Goal: Transaction & Acquisition: Book appointment/travel/reservation

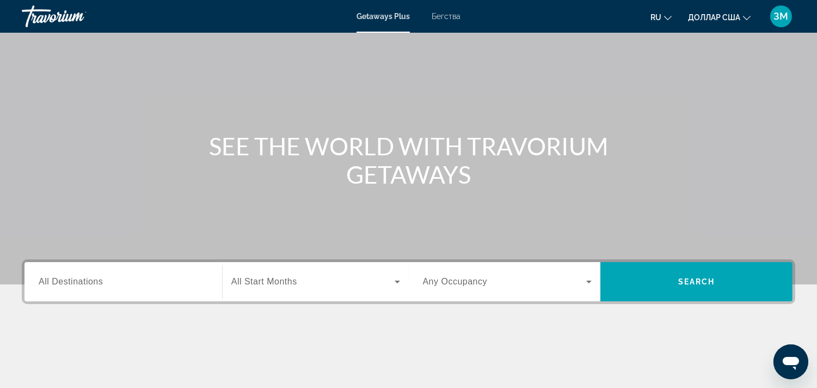
scroll to position [60, 0]
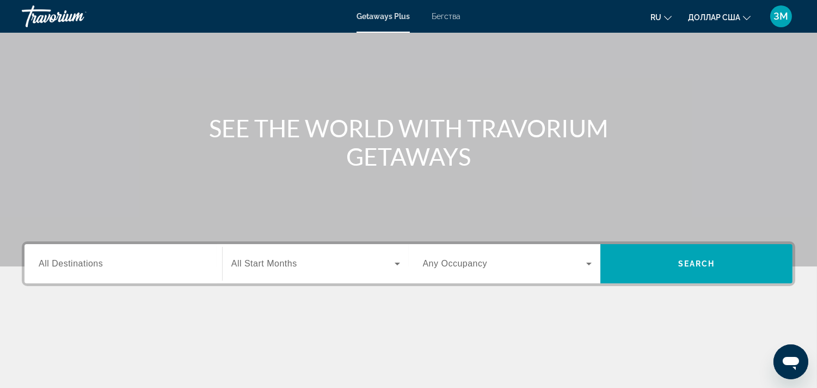
click at [99, 261] on span "All Destinations" at bounding box center [71, 263] width 64 height 9
click at [99, 261] on input "Destination All Destinations" at bounding box center [123, 263] width 169 height 13
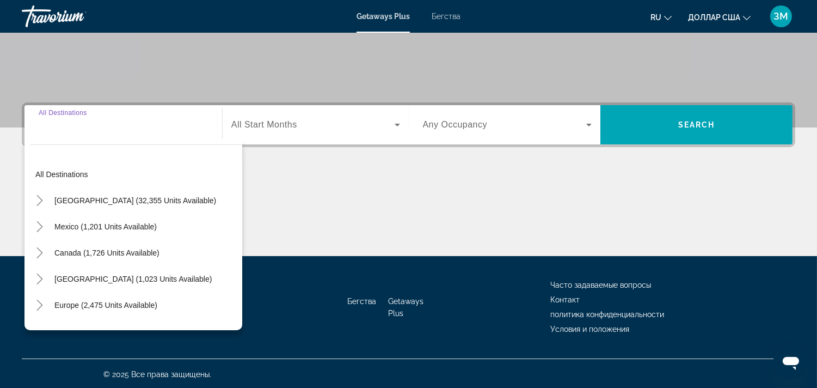
scroll to position [200, 0]
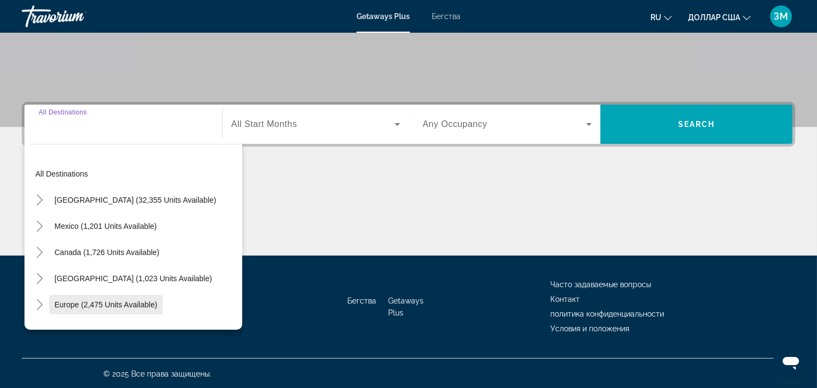
click at [86, 295] on span "Виджет поиска" at bounding box center [106, 304] width 114 height 26
type input "**********"
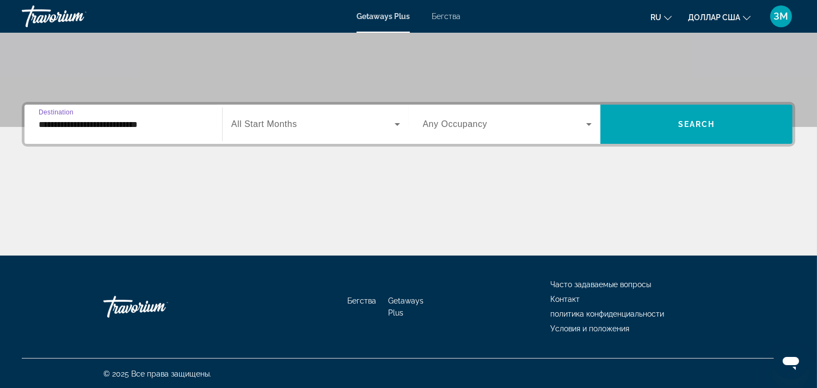
click at [256, 118] on span "Виджет поиска" at bounding box center [312, 124] width 163 height 13
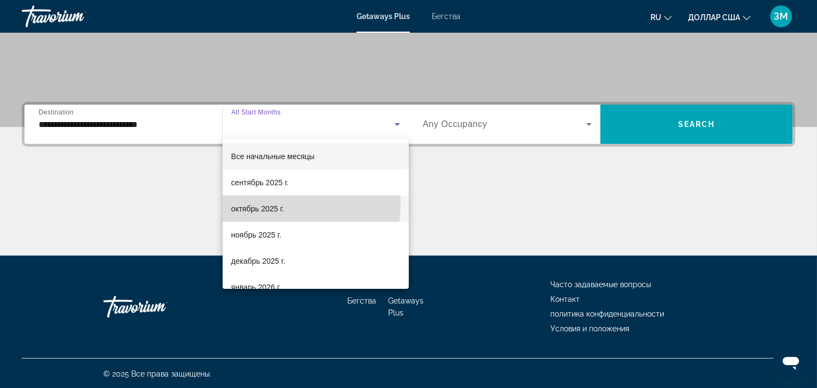
click at [247, 204] on font "октябрь 2025 г." at bounding box center [257, 208] width 53 height 9
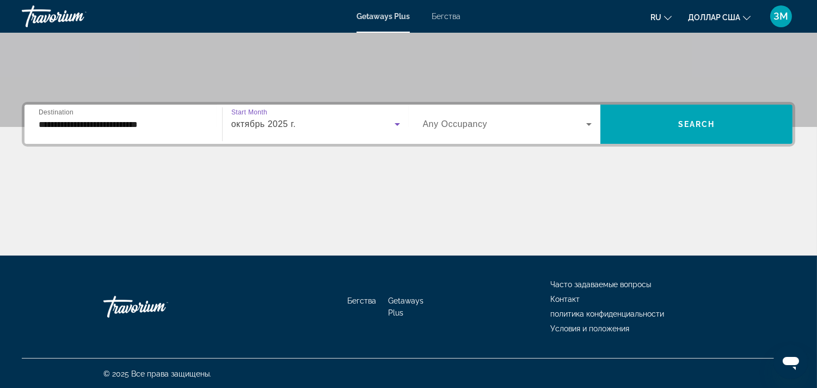
click at [449, 107] on div "Occupancy Any Occupancy" at bounding box center [507, 124] width 187 height 39
click at [449, 115] on div "Виджет поиска" at bounding box center [507, 124] width 169 height 30
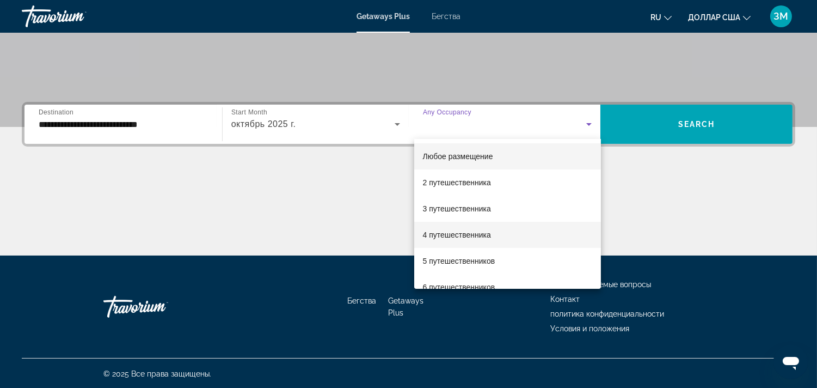
click at [446, 234] on font "4 путешественника" at bounding box center [457, 234] width 68 height 9
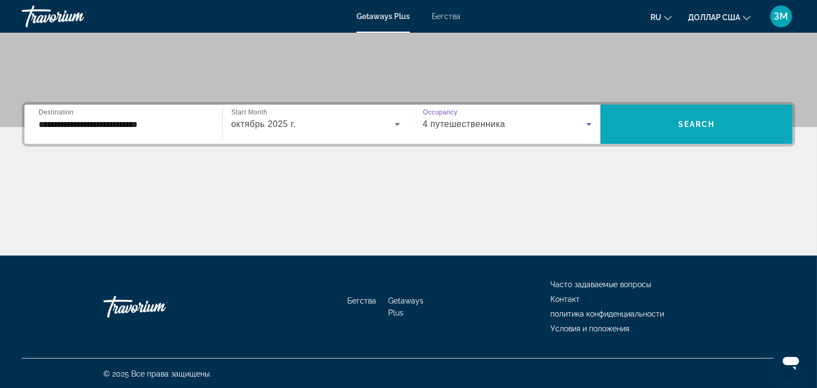
click at [685, 116] on span "Виджет поиска" at bounding box center [696, 124] width 192 height 26
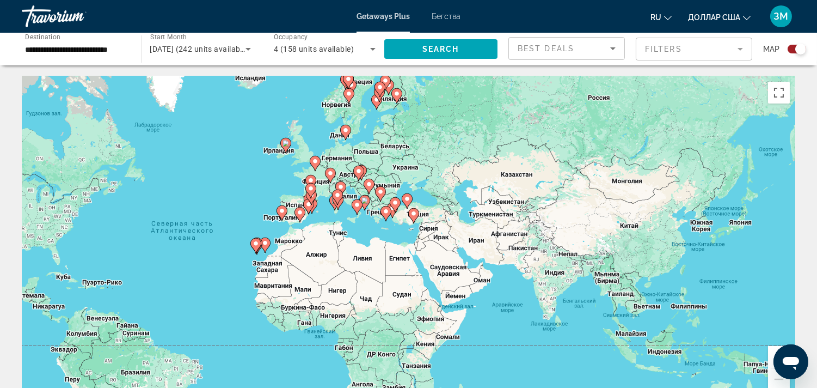
drag, startPoint x: 652, startPoint y: 224, endPoint x: 456, endPoint y: 231, distance: 196.6
click at [456, 231] on div "Чтобы активировать перетаскивание с помощью клавиатуры, нажмите Alt + Ввод. Пос…" at bounding box center [408, 239] width 773 height 327
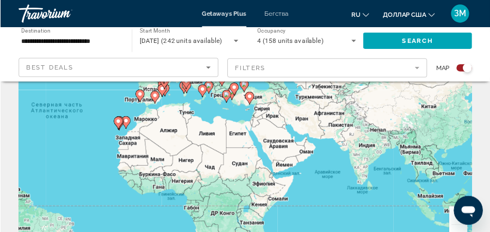
scroll to position [131, 0]
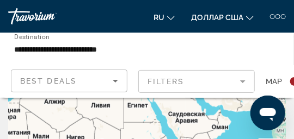
drag, startPoint x: 151, startPoint y: 85, endPoint x: 152, endPoint y: 115, distance: 29.9
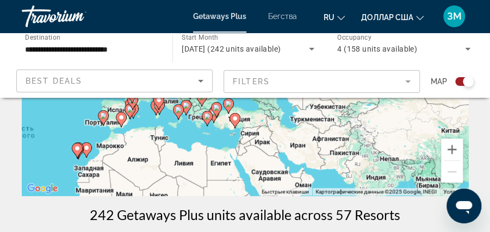
drag, startPoint x: 267, startPoint y: 133, endPoint x: 251, endPoint y: 196, distance: 64.4
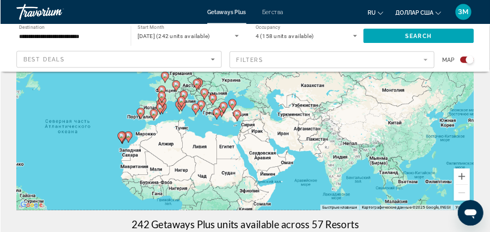
scroll to position [148, 0]
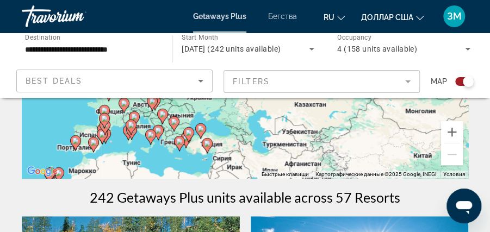
drag, startPoint x: 272, startPoint y: 111, endPoint x: 244, endPoint y: 155, distance: 51.6
click at [244, 155] on div "Чтобы активировать перетаскивание с помощью клавиатуры, нажмите Alt + Ввод. Пос…" at bounding box center [245, 70] width 447 height 218
click at [206, 142] on image "Основное содержание" at bounding box center [207, 143] width 7 height 7
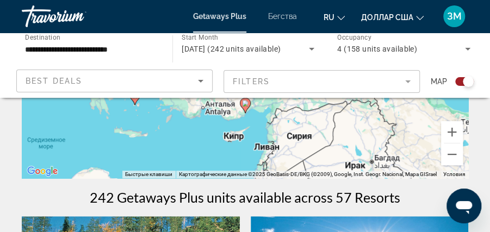
drag, startPoint x: 261, startPoint y: 120, endPoint x: 262, endPoint y: 168, distance: 48.4
click at [262, 168] on div "Чтобы активировать перетаскивание с помощью клавиатуры, нажмите Alt + Ввод. Пос…" at bounding box center [245, 70] width 447 height 218
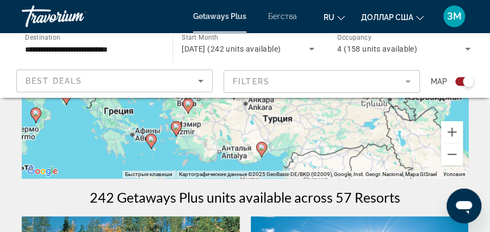
drag, startPoint x: 256, startPoint y: 122, endPoint x: 273, endPoint y: 167, distance: 47.7
click at [273, 167] on div "Чтобы активировать перетаскивание с помощью клавиатуры, нажмите Alt + Ввод. Пос…" at bounding box center [245, 70] width 447 height 218
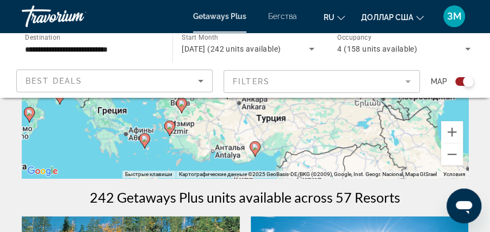
drag, startPoint x: 276, startPoint y: 124, endPoint x: 269, endPoint y: 126, distance: 7.6
click at [269, 126] on div "Чтобы активировать перетаскивание с помощью клавиатуры, нажмите Alt + Ввод. Пос…" at bounding box center [245, 70] width 447 height 218
click at [254, 146] on image "Основное содержание" at bounding box center [255, 147] width 7 height 7
type input "**********"
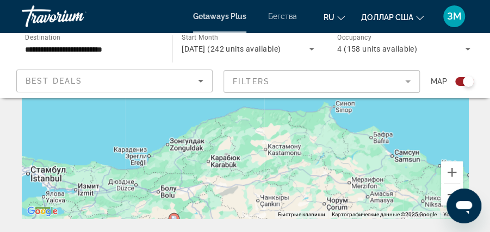
scroll to position [112, 0]
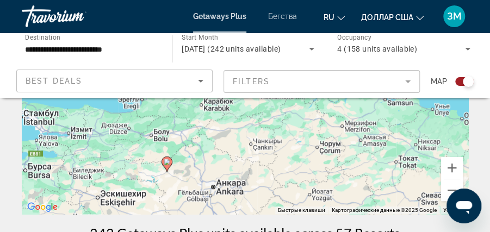
drag, startPoint x: 274, startPoint y: 172, endPoint x: 265, endPoint y: 105, distance: 68.2
click at [265, 105] on div "Чтобы активировать перетаскивание с помощью клавиатуры, нажмите Alt + Ввод. Пос…" at bounding box center [245, 106] width 447 height 218
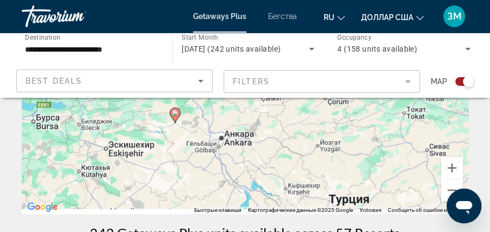
drag, startPoint x: 254, startPoint y: 169, endPoint x: 270, endPoint y: 108, distance: 63.1
click at [270, 108] on div "Чтобы активировать перетаскивание с помощью клавиатуры, нажмите Alt + Ввод. Пос…" at bounding box center [245, 106] width 447 height 218
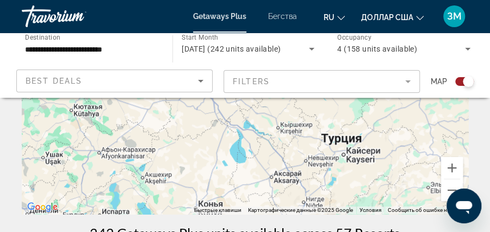
drag, startPoint x: 274, startPoint y: 169, endPoint x: 265, endPoint y: 128, distance: 41.2
click at [265, 128] on div "Чтобы активировать перетаскивание с помощью клавиатуры, нажмите Alt + Ввод. Пос…" at bounding box center [245, 106] width 447 height 218
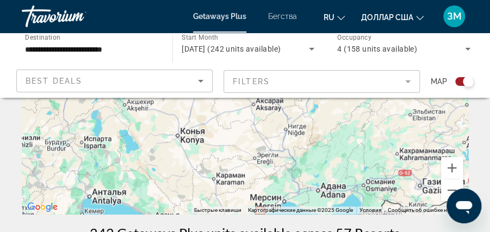
drag, startPoint x: 268, startPoint y: 143, endPoint x: 262, endPoint y: 122, distance: 22.2
click at [260, 109] on div "Чтобы активировать перетаскивание с помощью клавиатуры, нажмите Alt + Ввод. Пос…" at bounding box center [245, 106] width 447 height 218
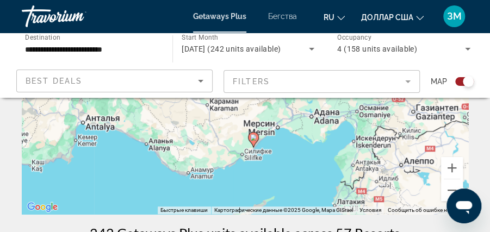
drag, startPoint x: 281, startPoint y: 175, endPoint x: 274, endPoint y: 102, distance: 73.2
click at [274, 102] on div "Чтобы активировать перетаскивание с помощью клавиатуры, нажмите Alt + Ввод. Пос…" at bounding box center [245, 106] width 447 height 218
click at [254, 139] on image "Основное содержание" at bounding box center [253, 137] width 7 height 7
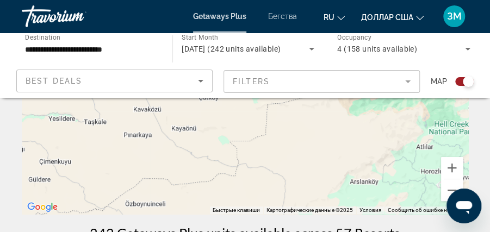
drag, startPoint x: 278, startPoint y: 180, endPoint x: 257, endPoint y: 112, distance: 71.6
click at [257, 112] on div "Для навигации используйте клавиши со стрелками. Чтобы активировать перетаскиван…" at bounding box center [245, 106] width 447 height 218
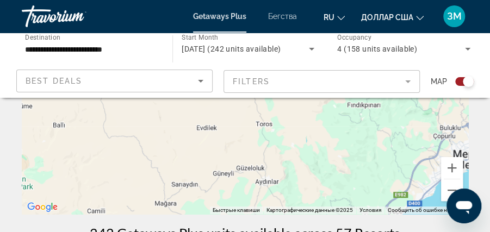
drag, startPoint x: 274, startPoint y: 182, endPoint x: 261, endPoint y: 121, distance: 62.3
click at [263, 126] on div "Для навигации используйте клавиши со стрелками. Чтобы активировать перетаскиван…" at bounding box center [245, 106] width 447 height 218
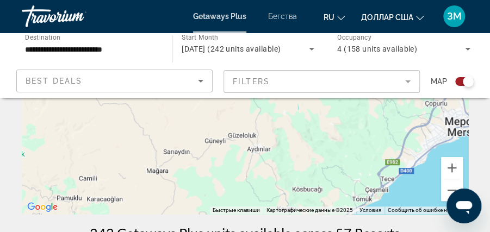
drag, startPoint x: 265, startPoint y: 196, endPoint x: 267, endPoint y: 118, distance: 79.0
click at [267, 119] on div "Для навигации используйте клавиши со стрелками. Чтобы активировать перетаскиван…" at bounding box center [245, 106] width 447 height 218
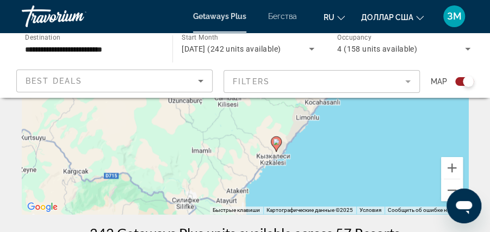
drag, startPoint x: 278, startPoint y: 174, endPoint x: 279, endPoint y: 124, distance: 50.1
click at [279, 124] on div "Для навигации используйте клавиши со стрелками. Чтобы активировать перетаскиван…" at bounding box center [245, 106] width 447 height 218
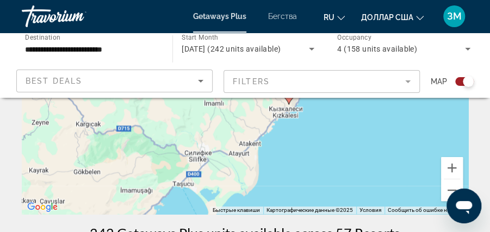
drag, startPoint x: 271, startPoint y: 182, endPoint x: 282, endPoint y: 136, distance: 47.1
click at [282, 136] on div "Для навигации используйте клавиши со стрелками. Чтобы активировать перетаскиван…" at bounding box center [245, 106] width 447 height 218
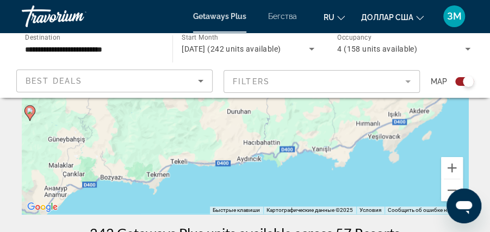
drag, startPoint x: 180, startPoint y: 192, endPoint x: 469, endPoint y: 81, distance: 310.1
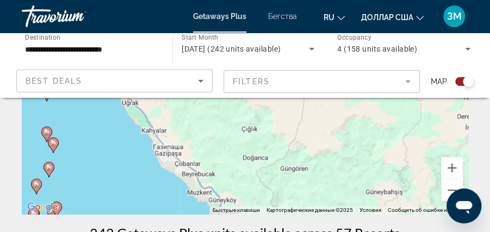
drag, startPoint x: 99, startPoint y: 194, endPoint x: 418, endPoint y: 247, distance: 323.3
click at [418, 120] on html "**********" at bounding box center [245, 4] width 490 height 232
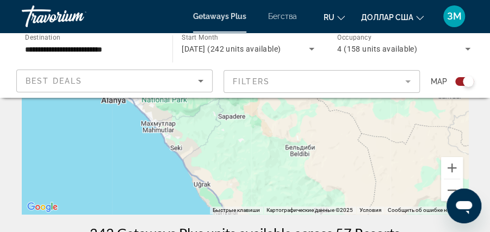
drag, startPoint x: 199, startPoint y: 132, endPoint x: 273, endPoint y: 216, distance: 111.8
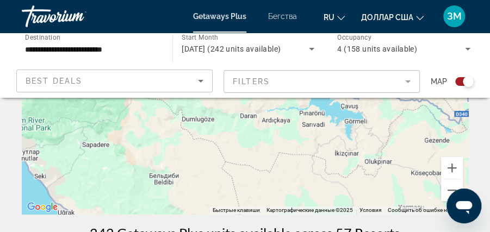
drag, startPoint x: 136, startPoint y: 115, endPoint x: 0, endPoint y: 144, distance: 138.6
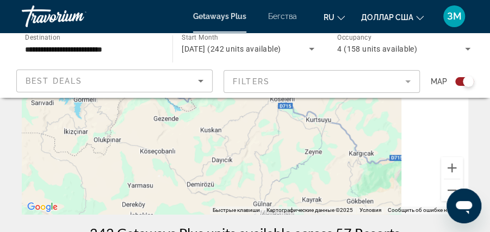
drag, startPoint x: 388, startPoint y: 137, endPoint x: 195, endPoint y: 76, distance: 202.1
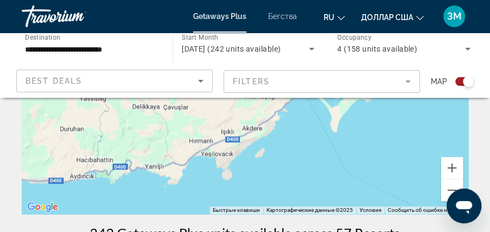
drag, startPoint x: 319, startPoint y: 159, endPoint x: 309, endPoint y: 109, distance: 51.0
click at [309, 109] on div "Для навигации используйте клавиши со стрелками. Чтобы активировать перетаскиван…" at bounding box center [245, 106] width 447 height 218
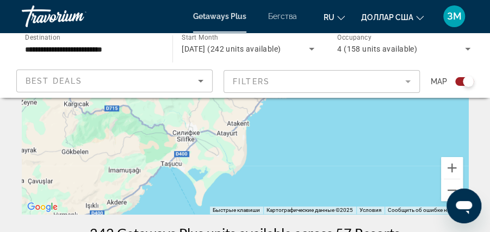
drag, startPoint x: 391, startPoint y: 134, endPoint x: 254, endPoint y: 214, distance: 158.5
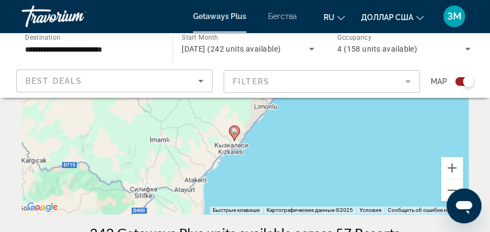
drag, startPoint x: 335, startPoint y: 135, endPoint x: 289, endPoint y: 188, distance: 70.2
click at [289, 188] on div "Для навигации используйте клавиши со стрелками. Чтобы активировать перетаскиван…" at bounding box center [245, 106] width 447 height 218
click at [234, 134] on image "Основное содержание" at bounding box center [234, 131] width 7 height 7
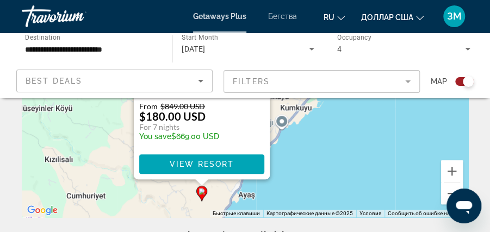
scroll to position [145, 0]
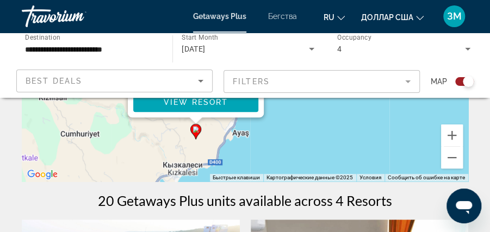
drag, startPoint x: 324, startPoint y: 155, endPoint x: 318, endPoint y: 125, distance: 30.0
click at [318, 125] on div "Чтобы активировать перетаскивание с помощью клавиатуры, нажмите Alt + Ввод. Пос…" at bounding box center [245, 73] width 447 height 218
click at [468, 47] on icon "Search widget" at bounding box center [468, 48] width 13 height 13
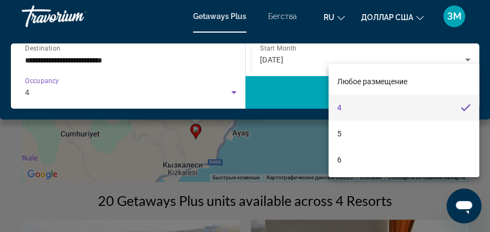
click at [467, 58] on div at bounding box center [245, 116] width 490 height 232
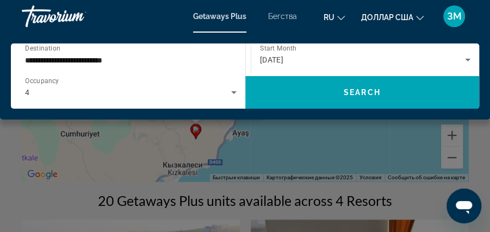
click at [294, 149] on div "Основное содержание" at bounding box center [245, 116] width 490 height 232
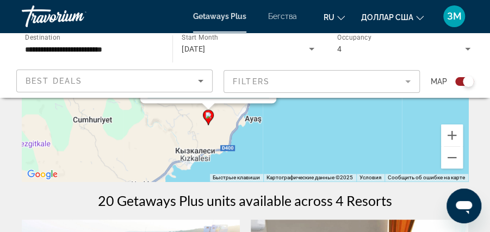
drag, startPoint x: 296, startPoint y: 138, endPoint x: 309, endPoint y: 126, distance: 17.3
click at [309, 126] on div "Чтобы активировать перетаскивание с помощью клавиатуры, нажмите Alt + Ввод. Пос…" at bounding box center [245, 73] width 447 height 218
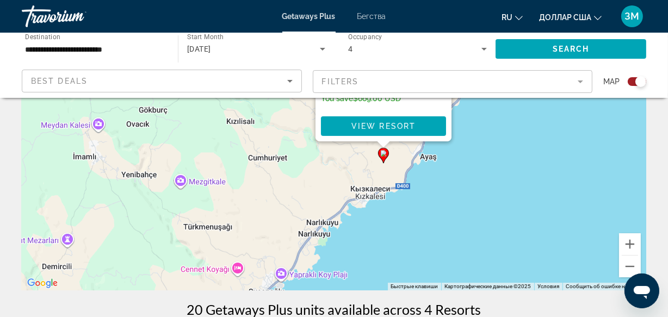
drag, startPoint x: 310, startPoint y: 193, endPoint x: 399, endPoint y: 176, distance: 91.3
click at [399, 176] on div "Чтобы активировать перетаскивание с помощью клавиатуры, нажмите Alt + Ввод. Пос…" at bounding box center [334, 127] width 625 height 327
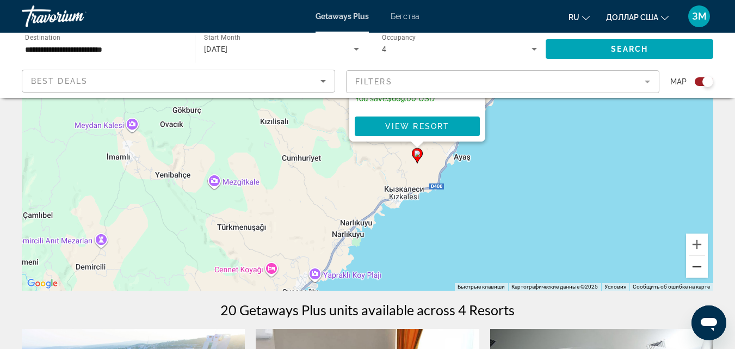
click at [696, 267] on button "Уменьшить" at bounding box center [697, 267] width 22 height 22
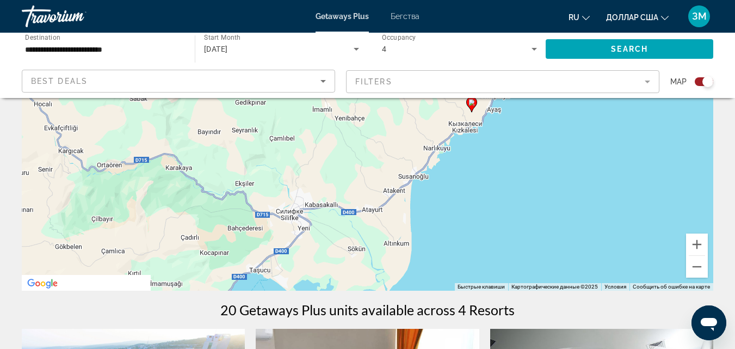
drag, startPoint x: 408, startPoint y: 235, endPoint x: 487, endPoint y: 200, distance: 86.0
click at [487, 200] on div "Чтобы активировать перетаскивание с помощью клавиатуры, нажмите Alt + Ввод. Пос…" at bounding box center [368, 127] width 692 height 327
click at [696, 272] on button "Уменьшить" at bounding box center [697, 267] width 22 height 22
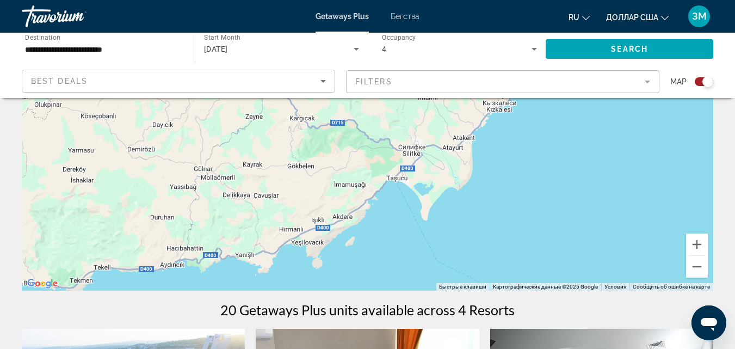
drag, startPoint x: 425, startPoint y: 201, endPoint x: 449, endPoint y: 201, distance: 24.0
click at [449, 201] on div "Чтобы активировать перетаскивание с помощью клавиатуры, нажмите Alt + Ввод. Пос…" at bounding box center [368, 127] width 692 height 327
click at [696, 266] on button "Уменьшить" at bounding box center [697, 267] width 22 height 22
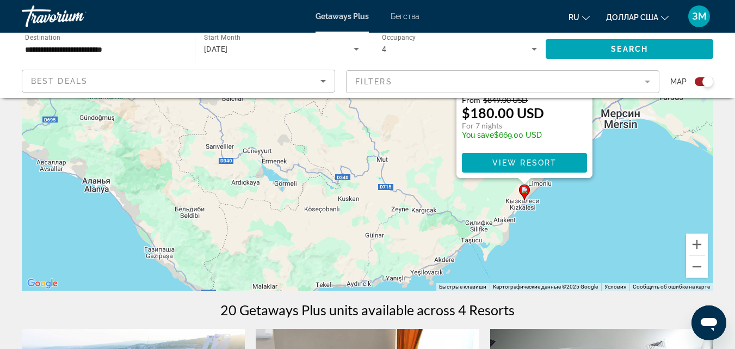
drag, startPoint x: 534, startPoint y: 201, endPoint x: 623, endPoint y: 291, distance: 126.2
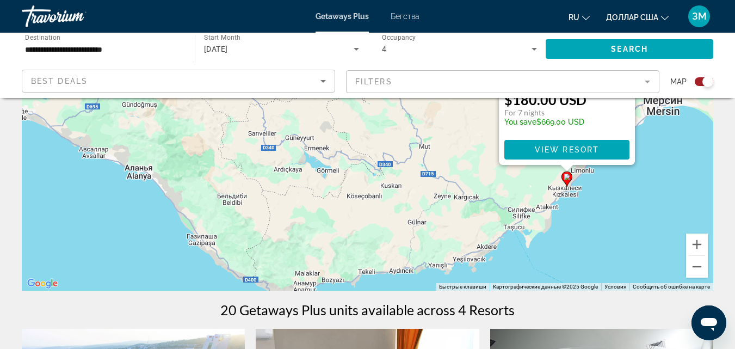
drag, startPoint x: 134, startPoint y: 190, endPoint x: 178, endPoint y: 179, distance: 45.2
click at [178, 179] on div "Чтобы активировать перетаскивание с помощью клавиатуры, нажмите Alt + Ввод. Пос…" at bounding box center [368, 127] width 692 height 327
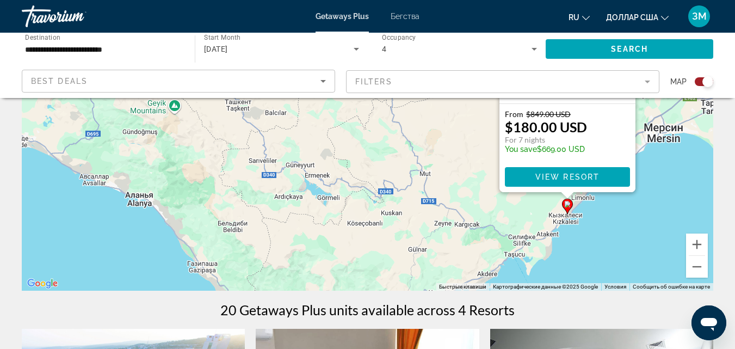
drag, startPoint x: 638, startPoint y: 200, endPoint x: 639, endPoint y: 229, distance: 28.9
click at [639, 229] on div "Чтобы активировать перетаскивание с помощью клавиатуры, нажмите Alt + Ввод. Пос…" at bounding box center [368, 127] width 692 height 327
click at [593, 182] on span "Основное содержание" at bounding box center [567, 177] width 125 height 26
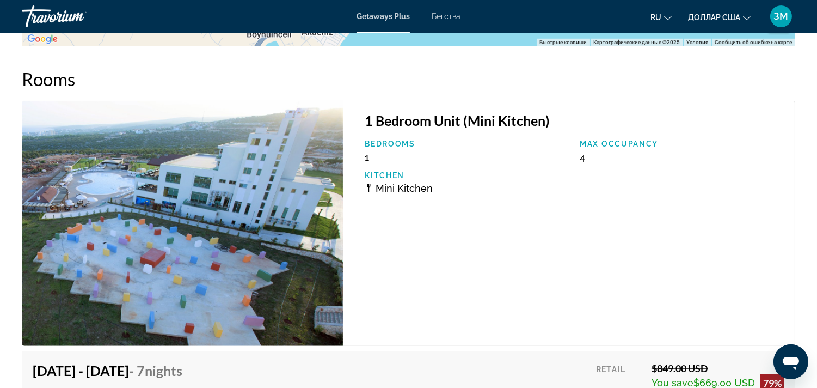
scroll to position [1787, 0]
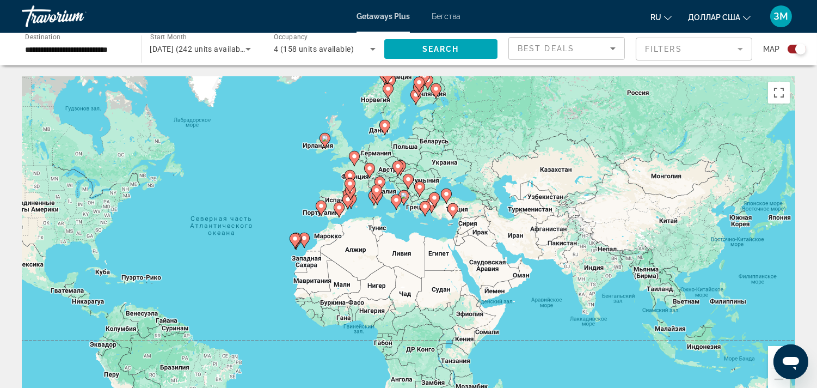
drag, startPoint x: 680, startPoint y: 250, endPoint x: 524, endPoint y: 254, distance: 156.2
click at [524, 254] on div "Чтобы активировать перетаскивание с помощью клавиатуры, нажмите Alt + Ввод. Пос…" at bounding box center [408, 239] width 773 height 327
click at [770, 360] on button "Увеличить" at bounding box center [779, 357] width 22 height 22
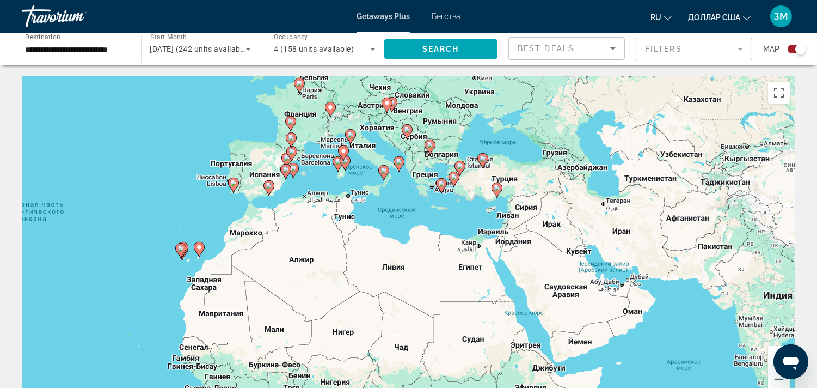
click at [770, 360] on button "Увеличить" at bounding box center [779, 357] width 22 height 22
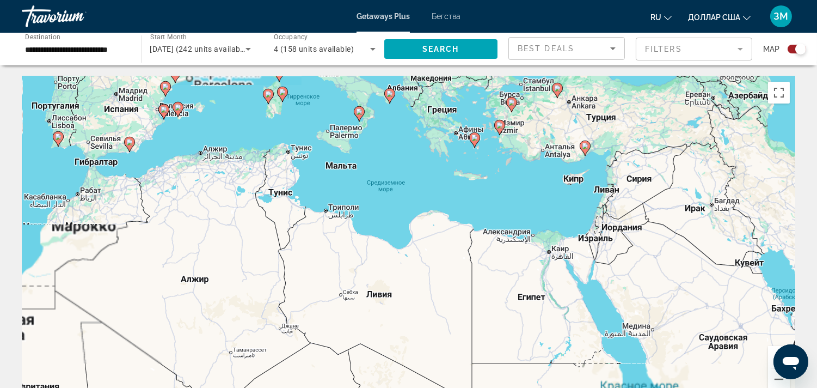
click at [770, 360] on button "Увеличить" at bounding box center [779, 357] width 22 height 22
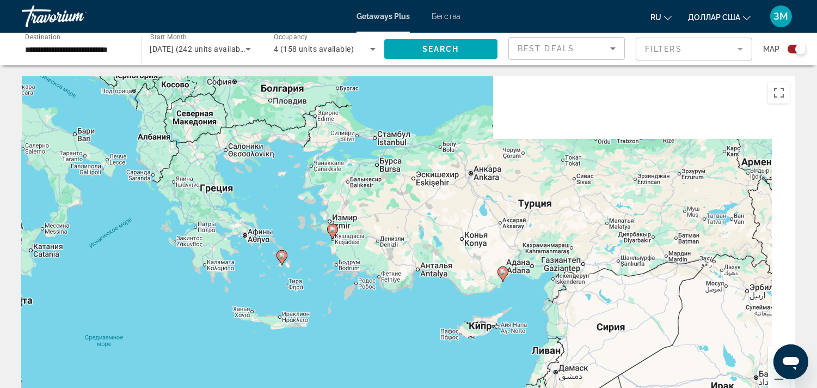
drag, startPoint x: 684, startPoint y: 229, endPoint x: 471, endPoint y: 373, distance: 257.4
click at [471, 373] on div "Чтобы активировать перетаскивание с помощью клавиатуры, нажмите Alt + Ввод. Пос…" at bounding box center [408, 239] width 773 height 327
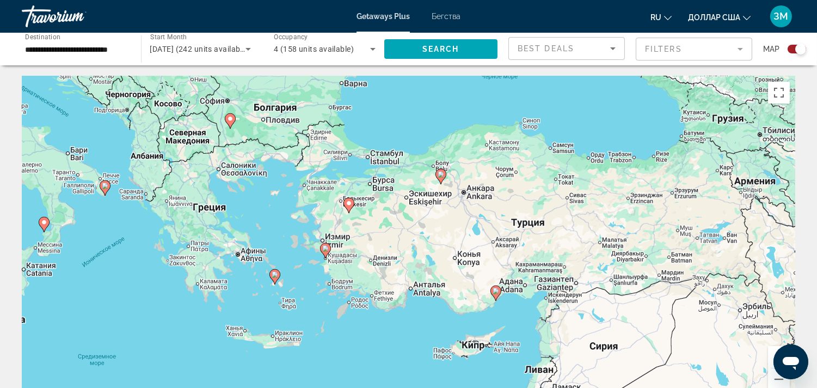
drag, startPoint x: 607, startPoint y: 237, endPoint x: 599, endPoint y: 259, distance: 23.8
click at [599, 259] on div "Чтобы активировать перетаскивание с помощью клавиатуры, нажмите Alt + Ввод. Пос…" at bounding box center [408, 239] width 773 height 327
click at [770, 358] on button "Увеличить" at bounding box center [779, 357] width 22 height 22
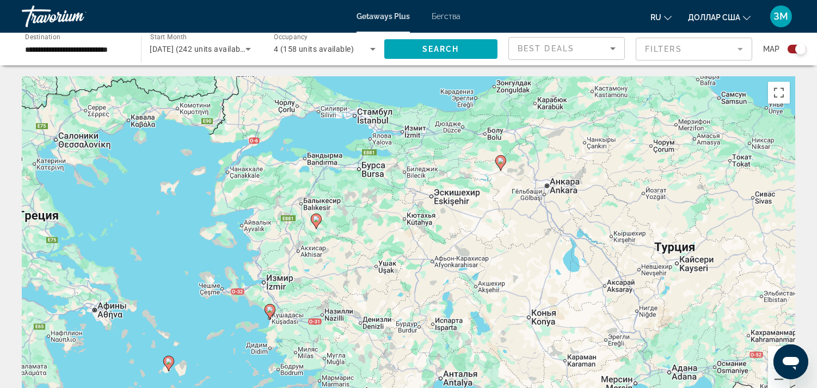
drag, startPoint x: 539, startPoint y: 202, endPoint x: 567, endPoint y: 245, distance: 50.4
click at [567, 245] on div "Чтобы активировать перетаскивание с помощью клавиатуры, нажмите Alt + Ввод. Пос…" at bounding box center [408, 239] width 773 height 327
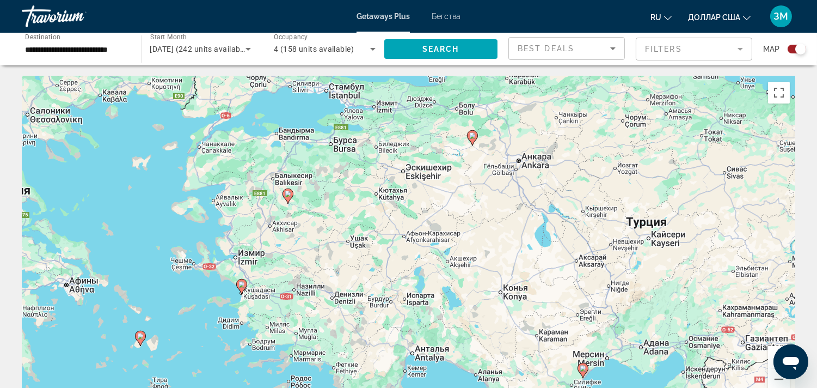
drag, startPoint x: 523, startPoint y: 290, endPoint x: 494, endPoint y: 261, distance: 40.4
click at [494, 261] on div "Чтобы активировать перетаскивание с помощью клавиатуры, нажмите Alt + Ввод. Пос…" at bounding box center [408, 239] width 773 height 327
click at [769, 355] on button "Увеличить" at bounding box center [779, 357] width 22 height 22
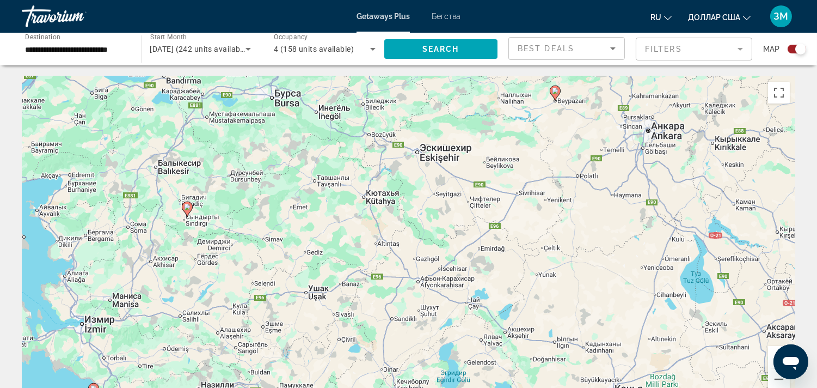
drag, startPoint x: 550, startPoint y: 323, endPoint x: 537, endPoint y: 311, distance: 17.3
click at [537, 311] on div "Чтобы активировать перетаскивание с помощью клавиатуры, нажмите Alt + Ввод. Пос…" at bounding box center [408, 239] width 773 height 327
click at [777, 382] on button "Уменьшить" at bounding box center [779, 379] width 22 height 22
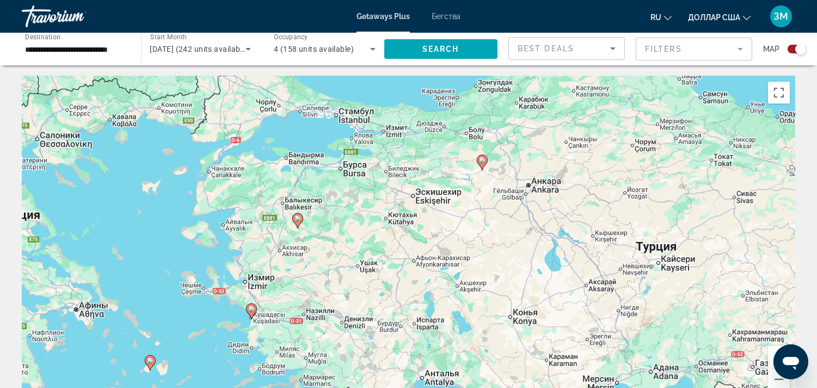
click at [771, 358] on button "Увеличить" at bounding box center [779, 357] width 22 height 22
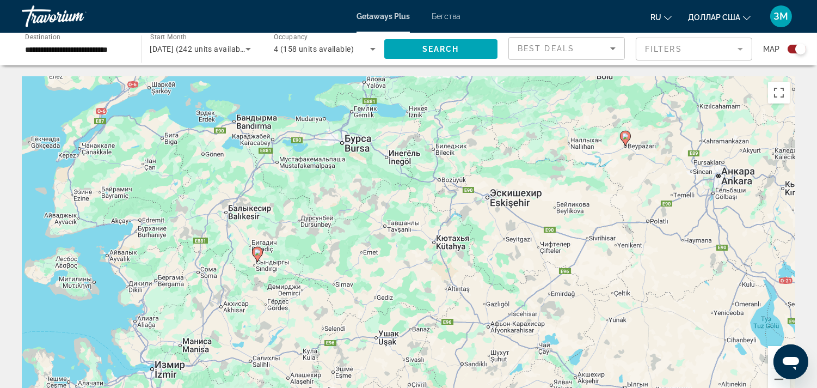
drag, startPoint x: 333, startPoint y: 339, endPoint x: 405, endPoint y: 384, distance: 84.9
click at [405, 384] on div "Чтобы активировать перетаскивание с помощью клавиатуры, нажмите Alt + Ввод. Пос…" at bounding box center [408, 239] width 773 height 327
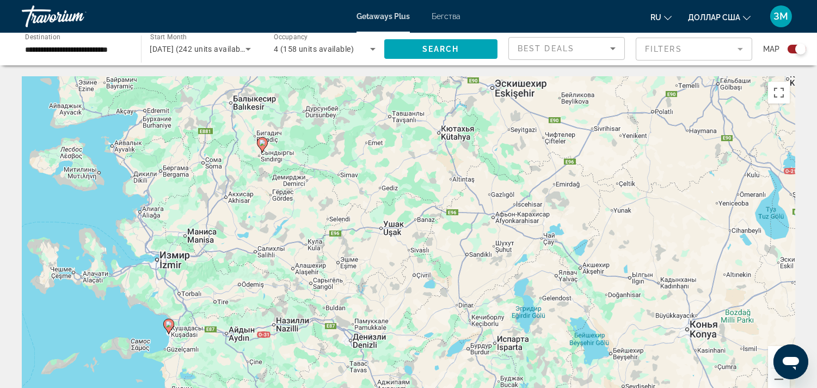
drag, startPoint x: 400, startPoint y: 343, endPoint x: 401, endPoint y: 132, distance: 211.2
click at [401, 132] on div "Чтобы активировать перетаскивание с помощью клавиатуры, нажмите Alt + Ввод. Пос…" at bounding box center [408, 239] width 773 height 327
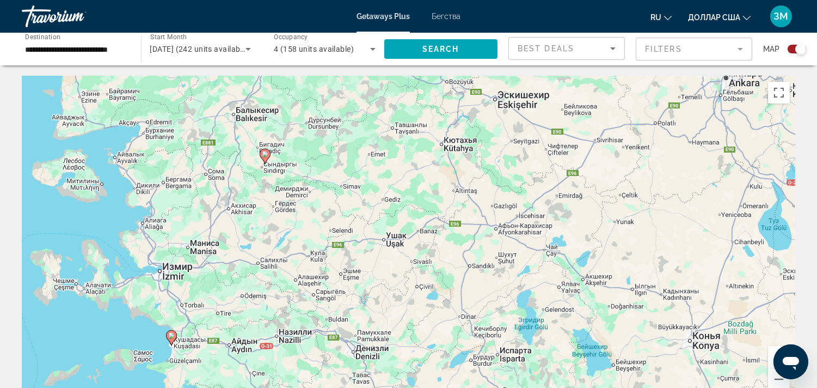
drag, startPoint x: 528, startPoint y: 226, endPoint x: 531, endPoint y: 247, distance: 20.3
click at [531, 247] on div "Чтобы активировать перетаскивание с помощью клавиатуры, нажмите Alt + Ввод. Пос…" at bounding box center [408, 239] width 773 height 327
click at [176, 335] on icon "Основное содержание" at bounding box center [171, 337] width 10 height 14
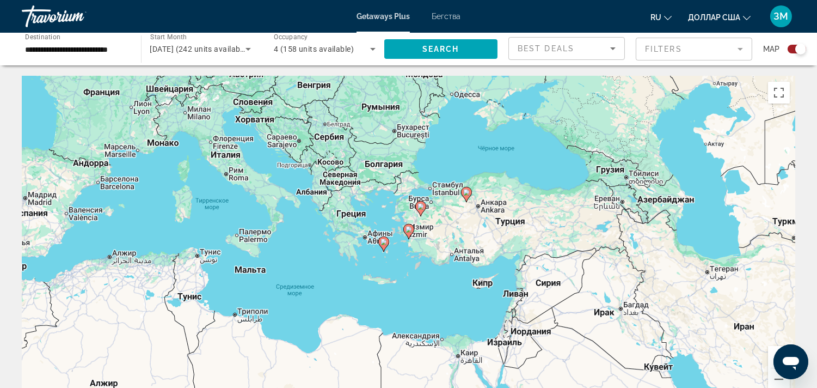
click at [414, 234] on div "Для навигации используйте клавиши со стрелками. Чтобы активировать перетаскиван…" at bounding box center [408, 239] width 773 height 327
click at [409, 228] on image "Основное содержание" at bounding box center [408, 229] width 7 height 7
type input "**********"
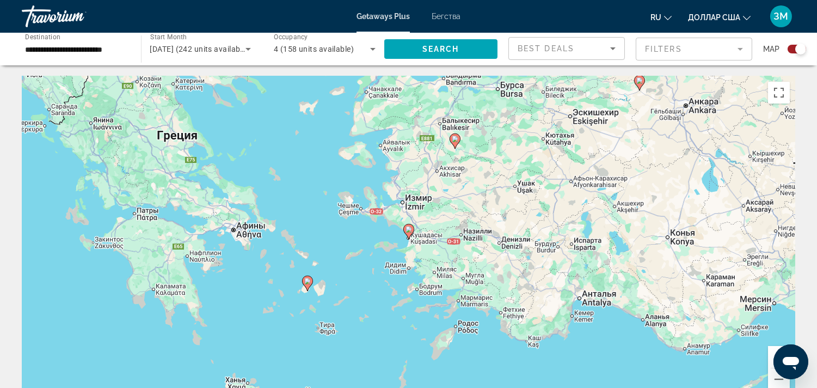
click at [409, 228] on image "Основное содержание" at bounding box center [408, 229] width 7 height 7
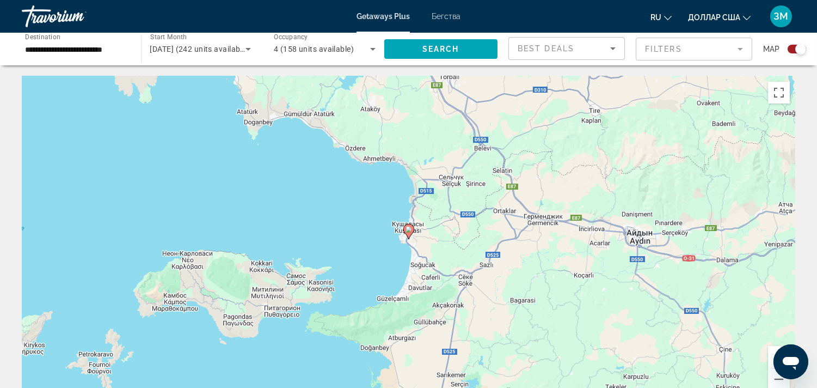
click at [408, 229] on image "Основное содержание" at bounding box center [408, 229] width 7 height 7
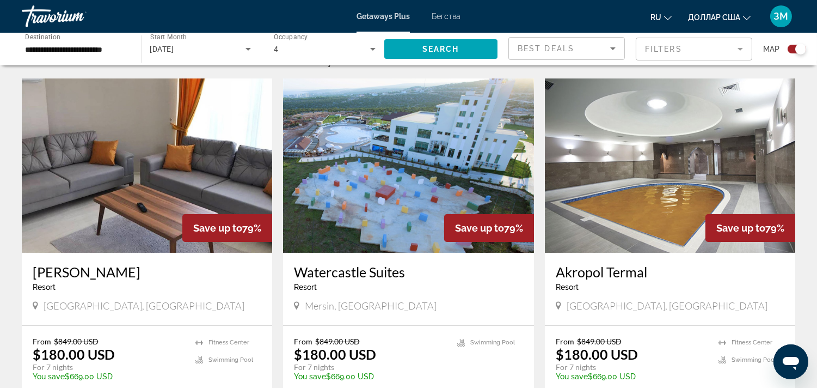
scroll to position [426, 0]
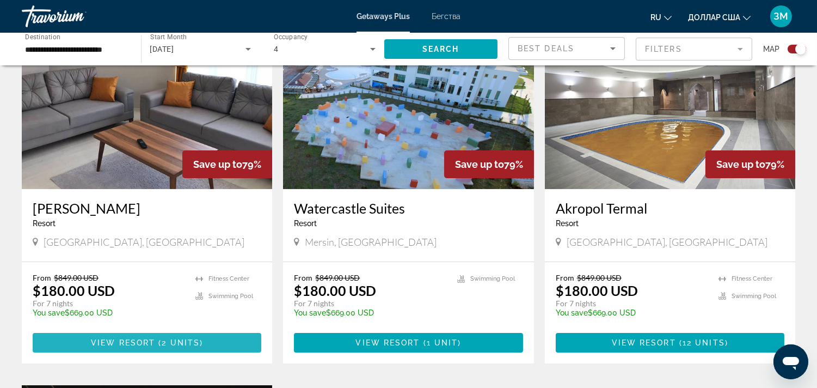
click at [149, 338] on span "View Resort" at bounding box center [123, 342] width 64 height 9
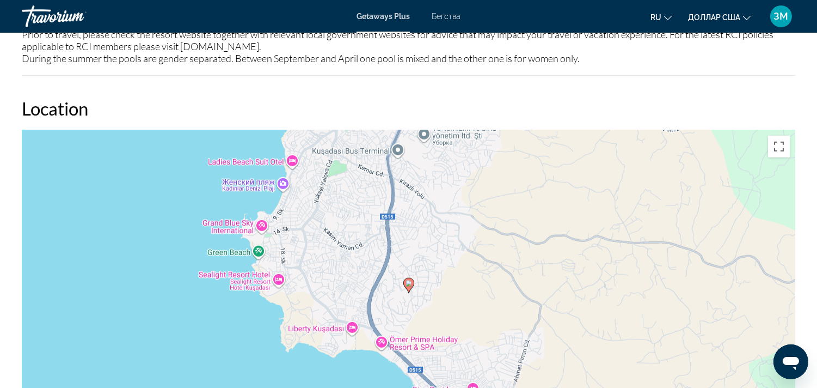
scroll to position [1353, 0]
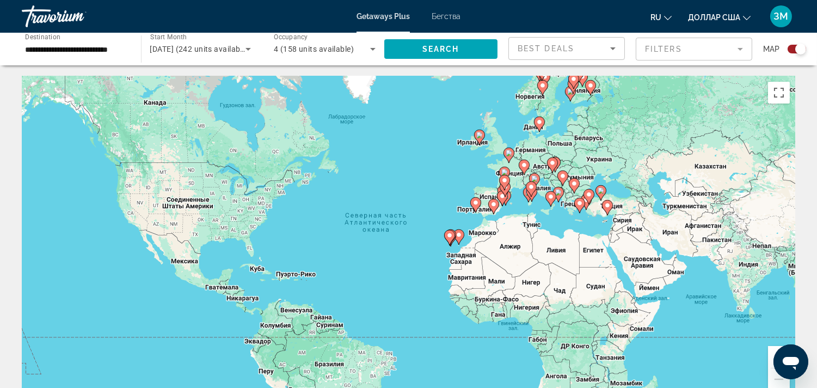
click at [769, 356] on button "Увеличить" at bounding box center [779, 357] width 22 height 22
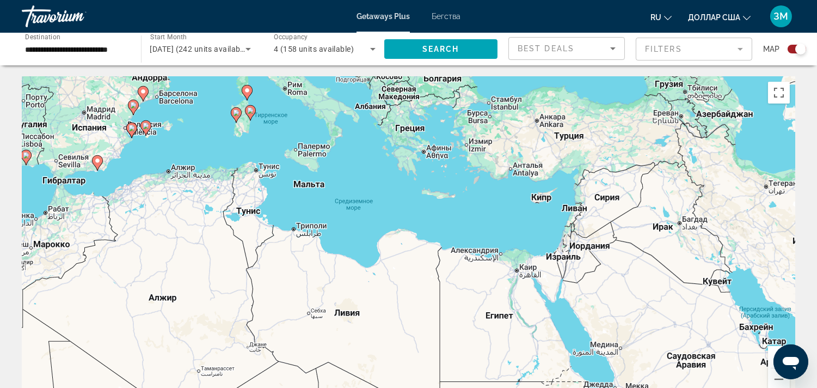
drag, startPoint x: 743, startPoint y: 280, endPoint x: 15, endPoint y: 329, distance: 729.8
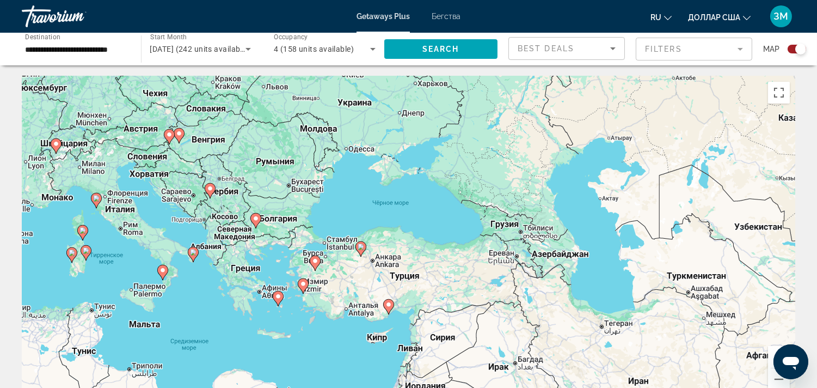
drag, startPoint x: 294, startPoint y: 176, endPoint x: 139, endPoint y: 311, distance: 205.2
click at [139, 311] on div "Чтобы активировать перетаскивание с помощью клавиатуры, нажмите Alt + Ввод. Пос…" at bounding box center [408, 239] width 773 height 327
click at [772, 359] on button "Увеличить" at bounding box center [779, 357] width 22 height 22
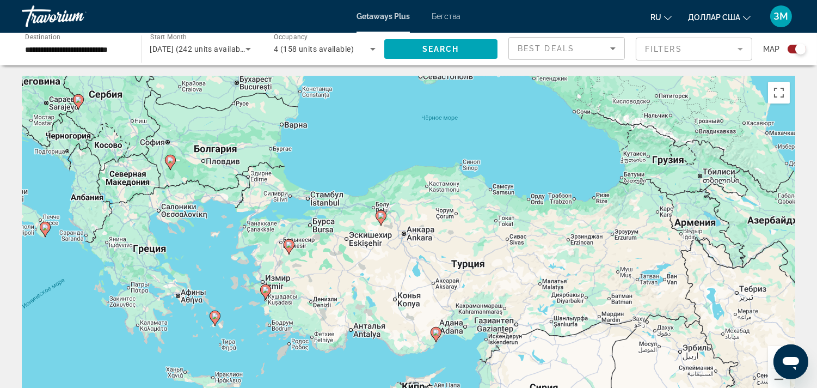
drag, startPoint x: 443, startPoint y: 334, endPoint x: 515, endPoint y: 285, distance: 87.1
click at [515, 285] on div "Чтобы активировать перетаскивание с помощью клавиатуры, нажмите Alt + Ввод. Пос…" at bounding box center [408, 239] width 773 height 327
click at [770, 354] on button "Увеличить" at bounding box center [779, 357] width 22 height 22
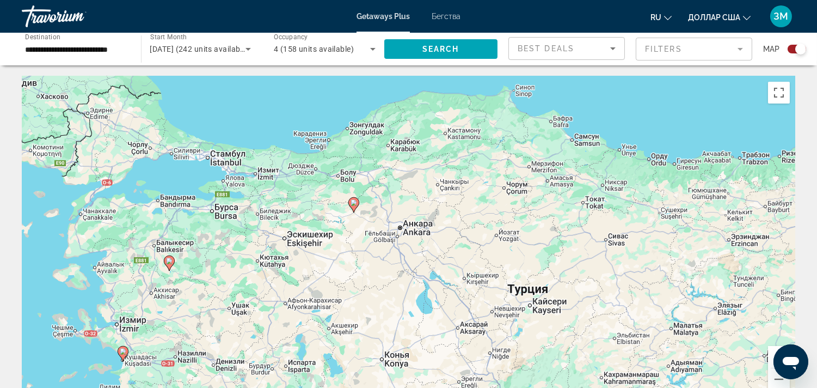
click at [770, 354] on button "Увеличить" at bounding box center [779, 357] width 22 height 22
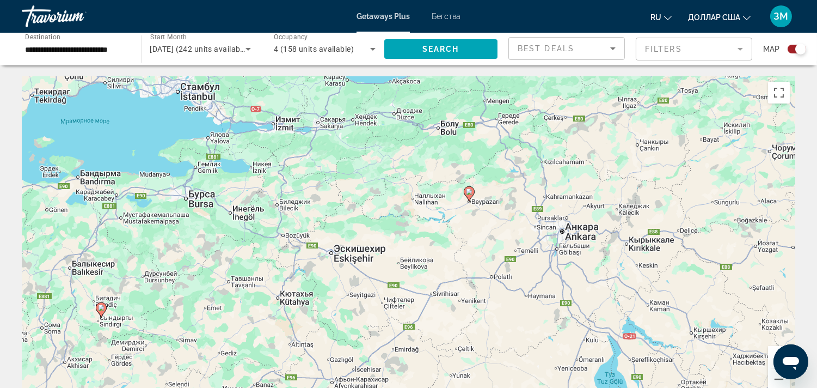
drag, startPoint x: 170, startPoint y: 285, endPoint x: 343, endPoint y: 302, distance: 173.8
click at [343, 302] on div "Чтобы активировать перетаскивание с помощью клавиатуры, нажмите Alt + Ввод. Пос…" at bounding box center [408, 239] width 773 height 327
click at [470, 192] on image "Основное содержание" at bounding box center [469, 191] width 7 height 7
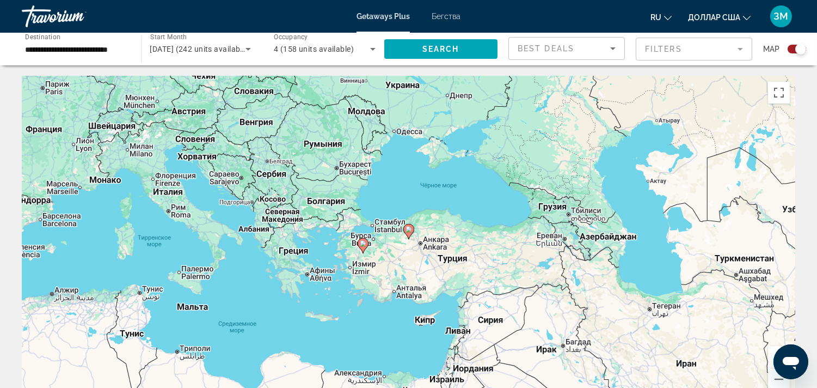
click at [410, 225] on icon "Основное содержание" at bounding box center [408, 231] width 10 height 14
type input "**********"
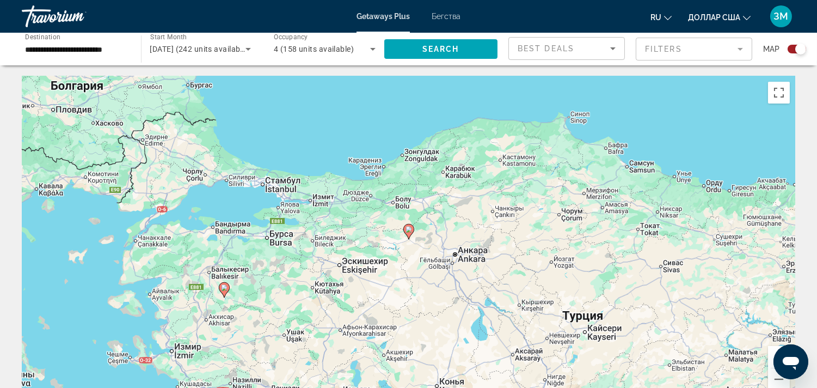
click at [410, 227] on image "Основное содержание" at bounding box center [408, 229] width 7 height 7
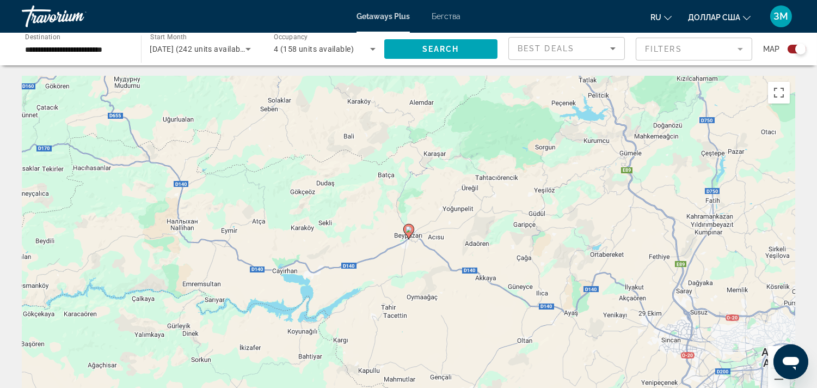
click at [410, 227] on image "Основное содержание" at bounding box center [408, 229] width 7 height 7
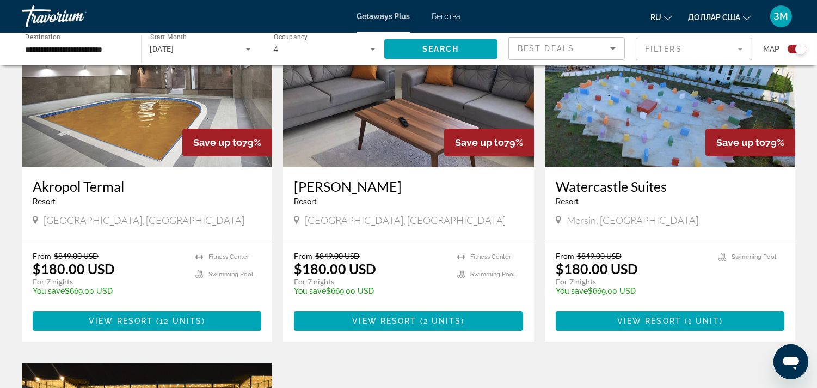
scroll to position [483, 0]
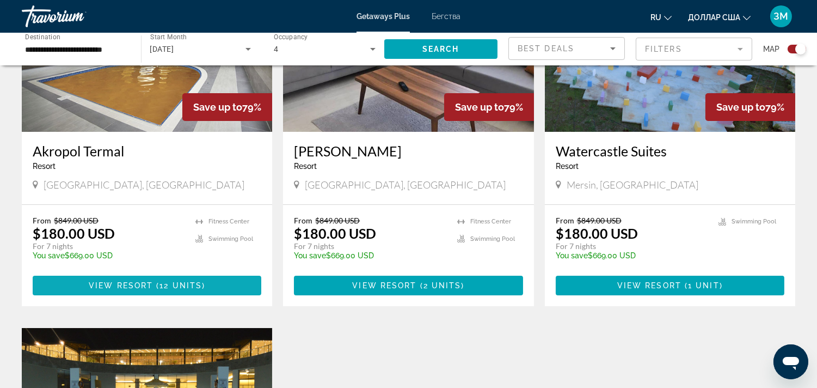
click at [200, 287] on span "12 units" at bounding box center [180, 285] width 42 height 9
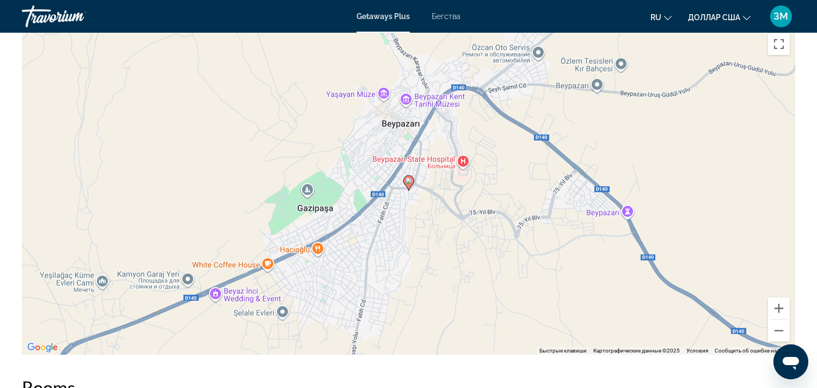
scroll to position [1330, 0]
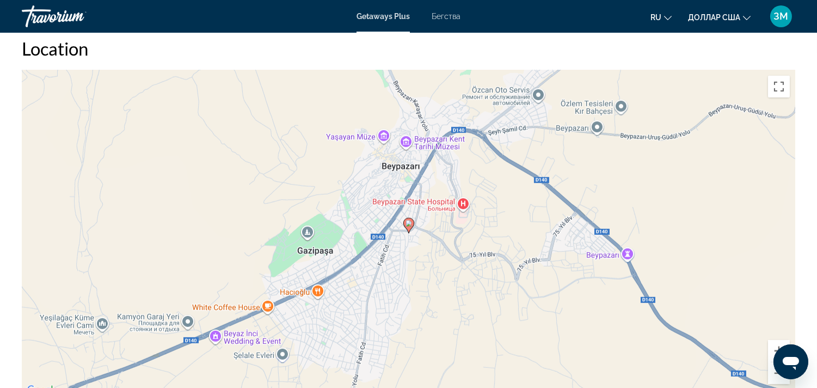
click at [409, 223] on image "Основное содержание" at bounding box center [408, 223] width 7 height 7
click at [407, 226] on image "Основное содержание" at bounding box center [408, 223] width 7 height 7
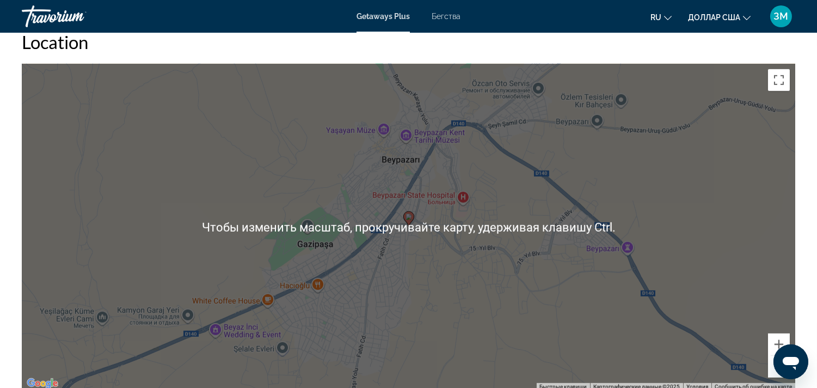
scroll to position [1470, 0]
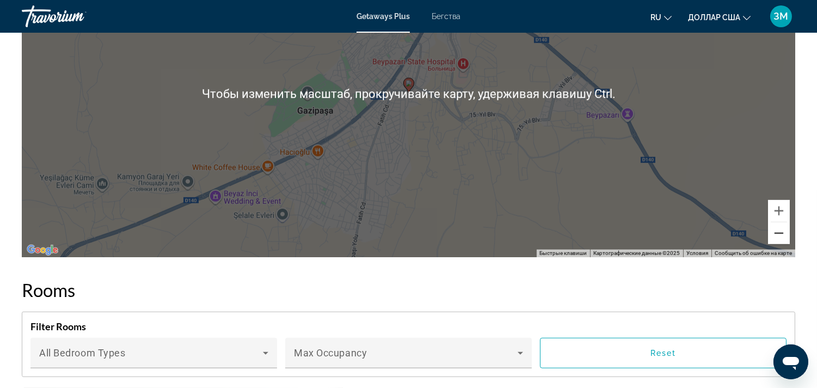
click at [775, 235] on button "Уменьшить" at bounding box center [779, 233] width 22 height 22
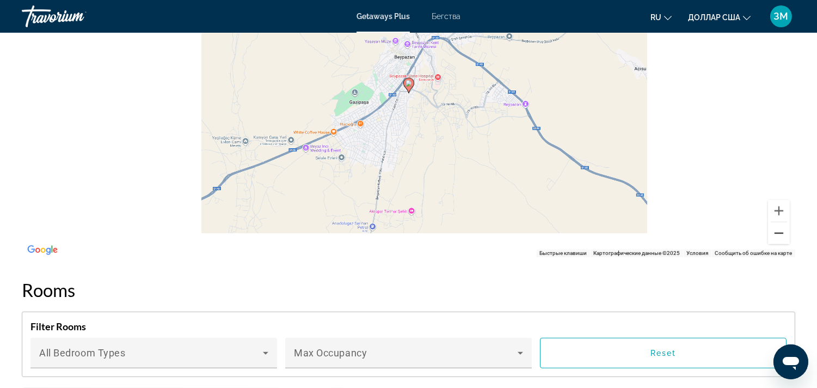
click at [775, 235] on button "Уменьшить" at bounding box center [779, 233] width 22 height 22
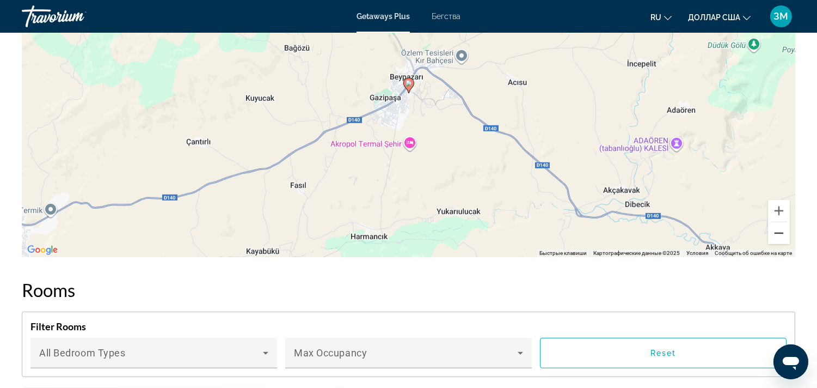
click at [780, 231] on button "Уменьшить" at bounding box center [779, 233] width 22 height 22
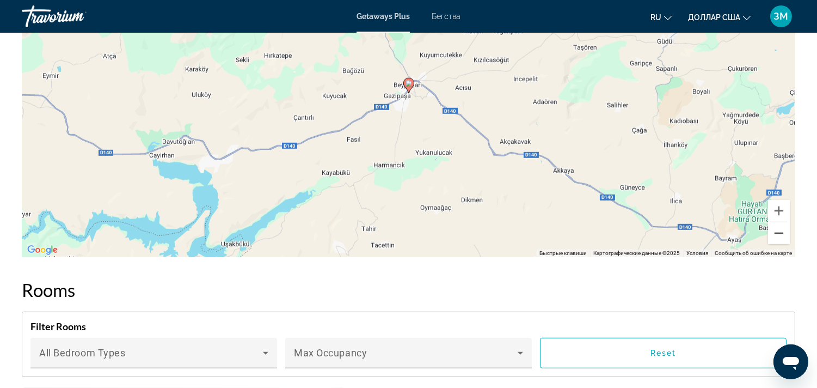
click at [780, 231] on button "Уменьшить" at bounding box center [779, 233] width 22 height 22
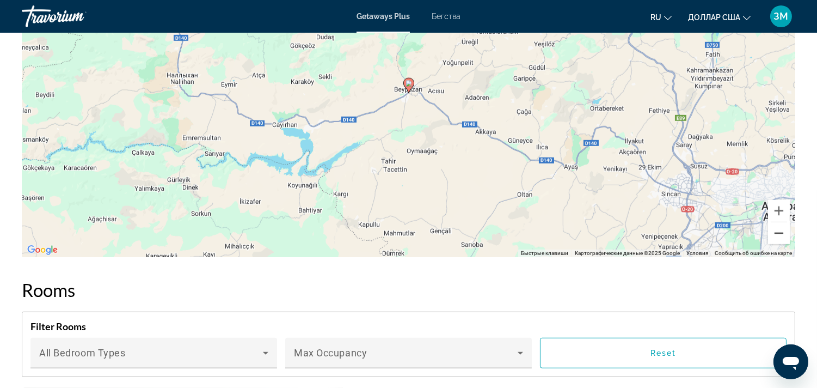
click at [780, 231] on button "Уменьшить" at bounding box center [779, 233] width 22 height 22
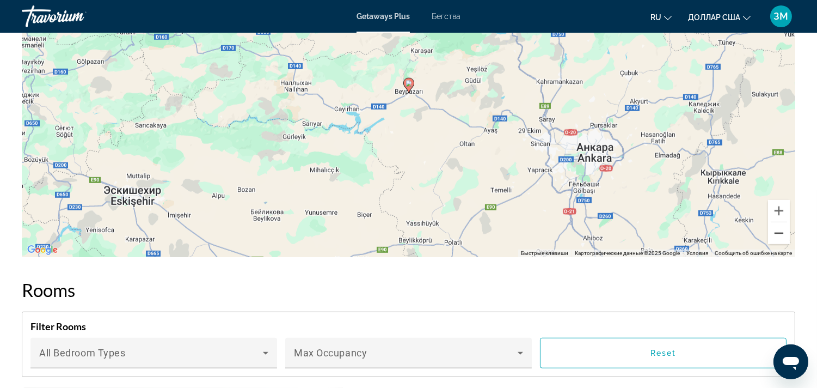
click at [780, 231] on button "Уменьшить" at bounding box center [779, 233] width 22 height 22
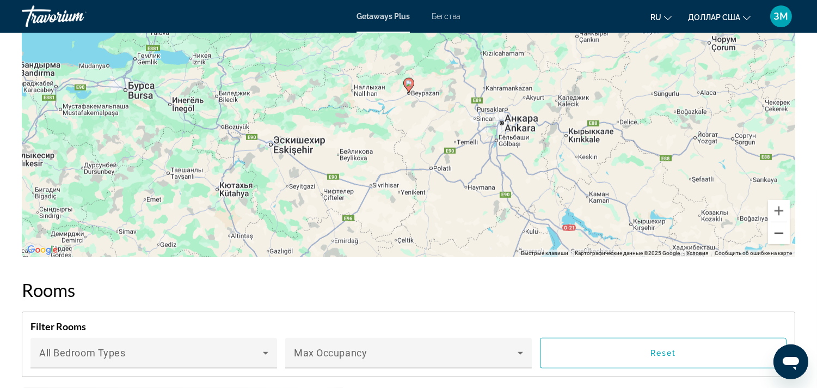
click at [780, 231] on button "Уменьшить" at bounding box center [779, 233] width 22 height 22
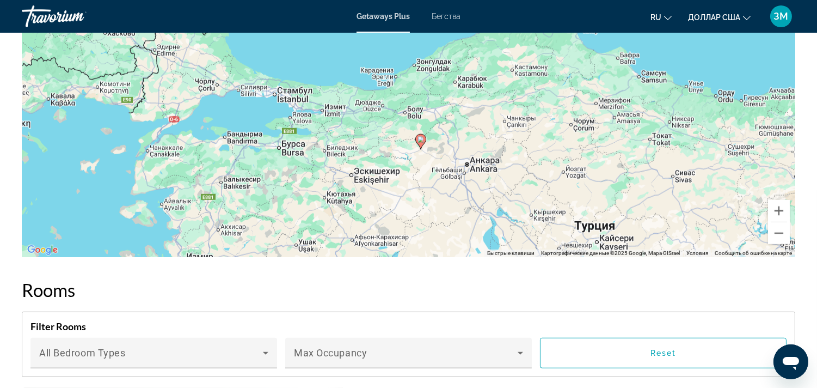
drag, startPoint x: 410, startPoint y: 107, endPoint x: 422, endPoint y: 168, distance: 62.2
click at [422, 168] on div "Чтобы активировать перетаскивание с помощью клавиатуры, нажмите Alt + Ввод. Пос…" at bounding box center [408, 93] width 773 height 327
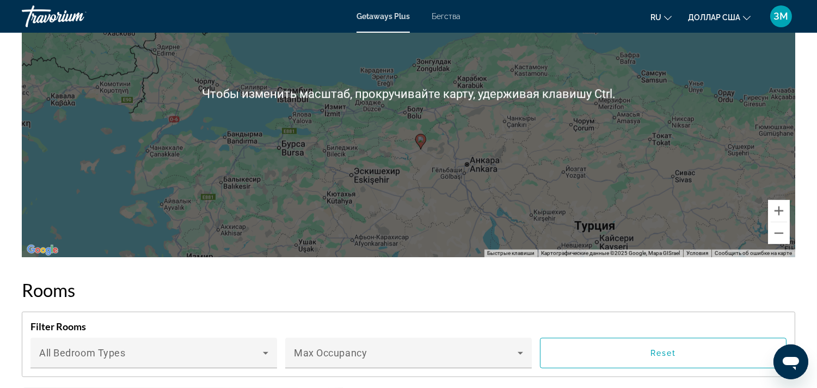
scroll to position [1349, 0]
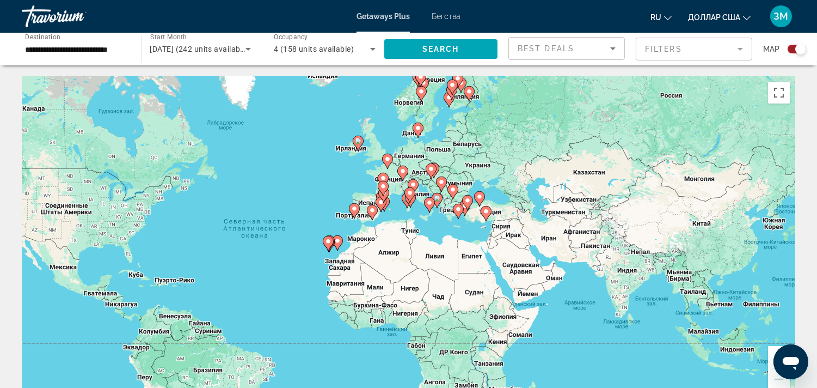
drag, startPoint x: 540, startPoint y: 226, endPoint x: 512, endPoint y: 226, distance: 27.8
click at [512, 226] on div "Чтобы активировать перетаскивание с помощью клавиатуры, нажмите Alt + Ввод. Пос…" at bounding box center [408, 239] width 773 height 327
click at [768, 360] on button "Увеличить" at bounding box center [779, 357] width 22 height 22
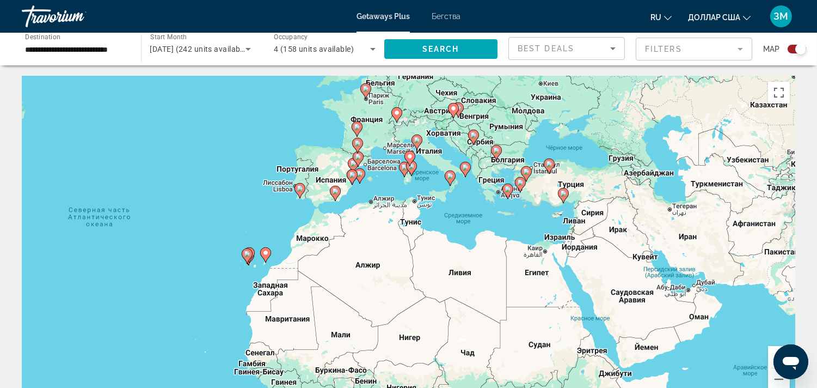
click at [768, 360] on button "Увеличить" at bounding box center [779, 357] width 22 height 22
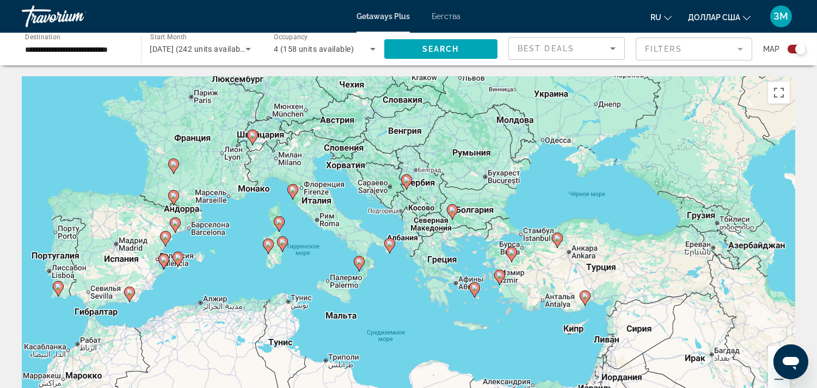
drag, startPoint x: 589, startPoint y: 180, endPoint x: 455, endPoint y: 319, distance: 192.8
click at [455, 319] on div "Чтобы активировать перетаскивание с помощью клавиатуры, нажмите Alt + Ввод. Пос…" at bounding box center [408, 239] width 773 height 327
click at [770, 361] on button "Увеличить" at bounding box center [779, 357] width 22 height 22
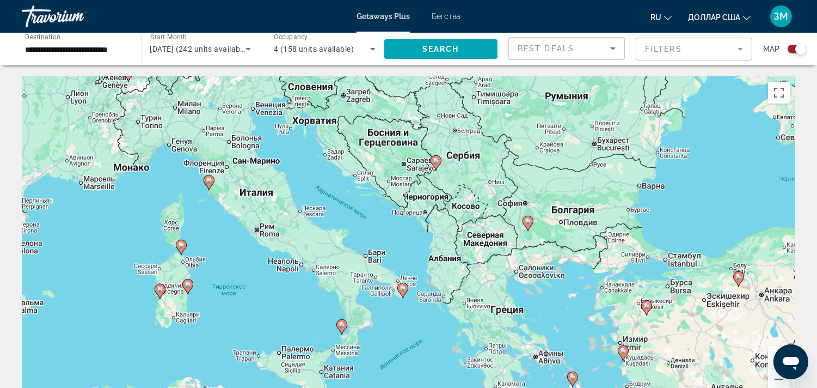
drag, startPoint x: 518, startPoint y: 264, endPoint x: 559, endPoint y: 275, distance: 42.9
click at [559, 275] on div "Чтобы активировать перетаскивание с помощью клавиатуры, нажмите Alt + Ввод. Пос…" at bounding box center [408, 239] width 773 height 327
click at [771, 357] on button "Увеличить" at bounding box center [779, 357] width 22 height 22
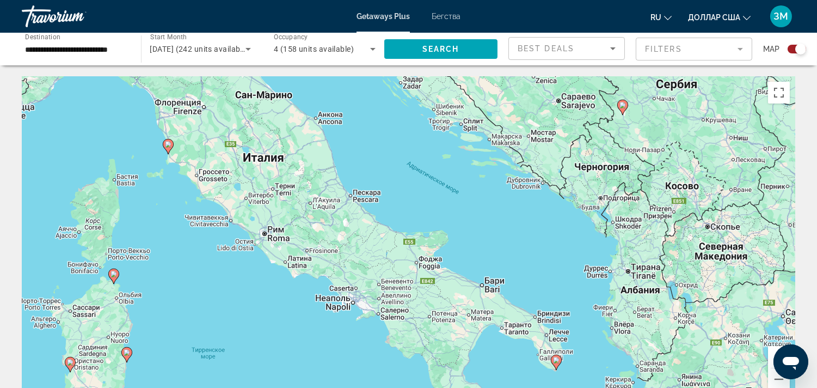
drag, startPoint x: 452, startPoint y: 366, endPoint x: 611, endPoint y: 377, distance: 158.8
click at [611, 377] on div "Чтобы активировать перетаскивание с помощью клавиатуры, нажмите Alt + Ввод. Пос…" at bounding box center [408, 239] width 773 height 327
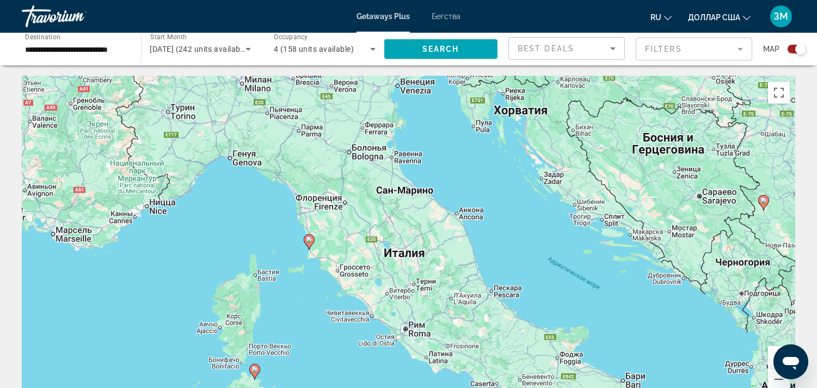
drag, startPoint x: 384, startPoint y: 226, endPoint x: 497, endPoint y: 278, distance: 124.0
click at [497, 278] on div "Чтобы активировать перетаскивание с помощью клавиатуры, нажмите Alt + Ввод. Пос…" at bounding box center [408, 239] width 773 height 327
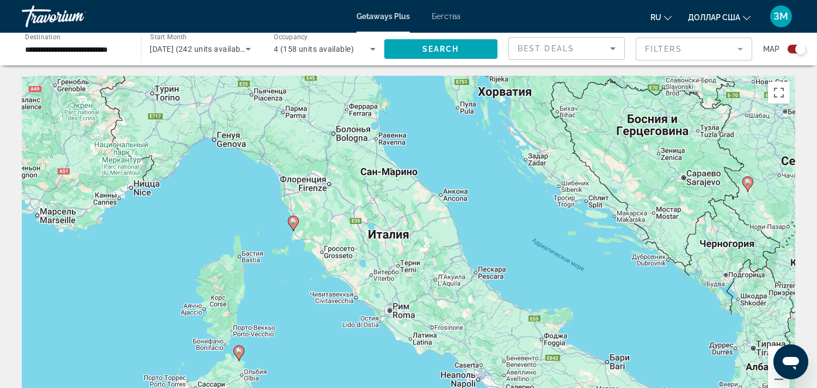
click at [497, 278] on div "Чтобы активировать перетаскивание с помощью клавиатуры, нажмите Alt + Ввод. Пос…" at bounding box center [408, 239] width 773 height 327
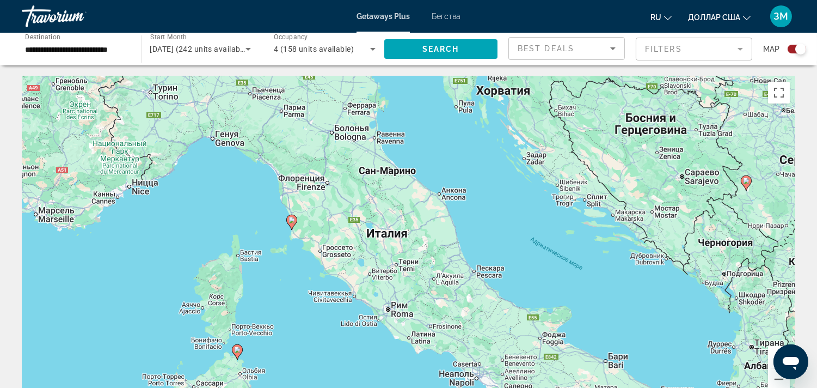
click at [771, 353] on button "Увеличить" at bounding box center [779, 357] width 22 height 22
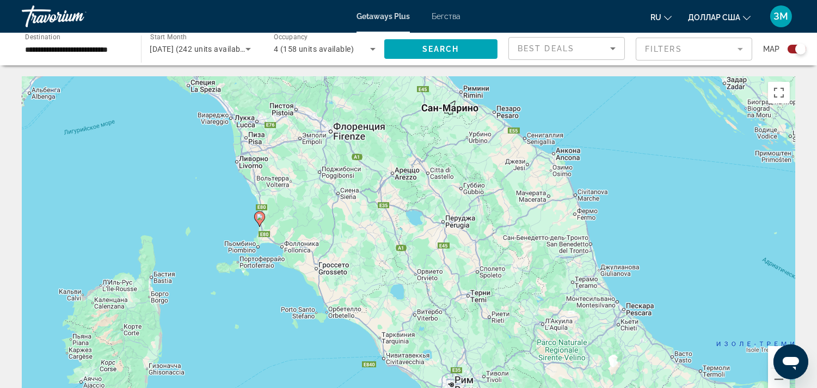
drag, startPoint x: 426, startPoint y: 287, endPoint x: 509, endPoint y: 291, distance: 83.9
click at [509, 291] on div "Чтобы активировать перетаскивание с помощью клавиатуры, нажмите Alt + Ввод. Пос…" at bounding box center [408, 239] width 773 height 327
click at [259, 219] on image "Основное содержание" at bounding box center [259, 216] width 7 height 7
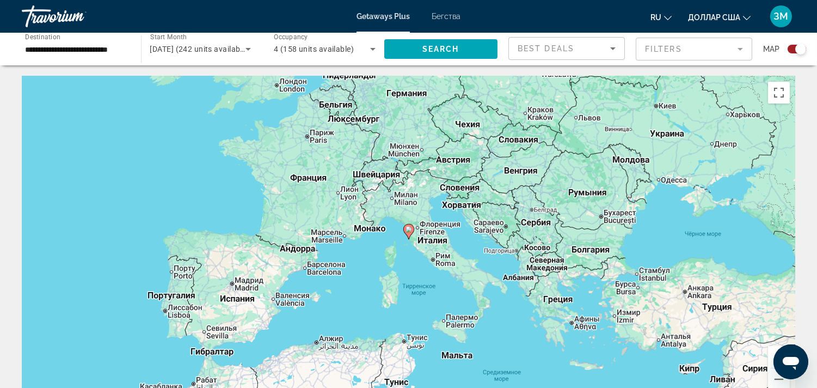
click at [409, 227] on image "Основное содержание" at bounding box center [408, 229] width 7 height 7
type input "**********"
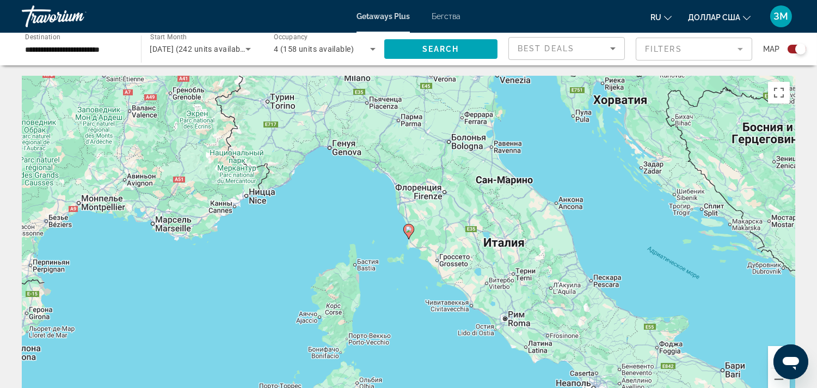
click at [409, 229] on image "Основное содержание" at bounding box center [408, 229] width 7 height 7
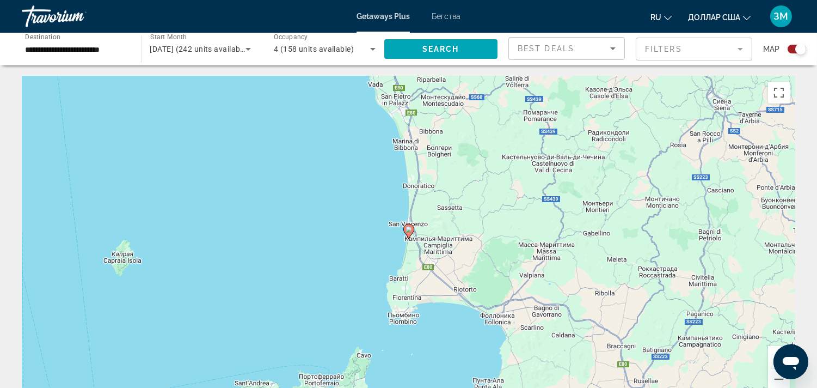
click at [409, 229] on image "Основное содержание" at bounding box center [408, 229] width 7 height 7
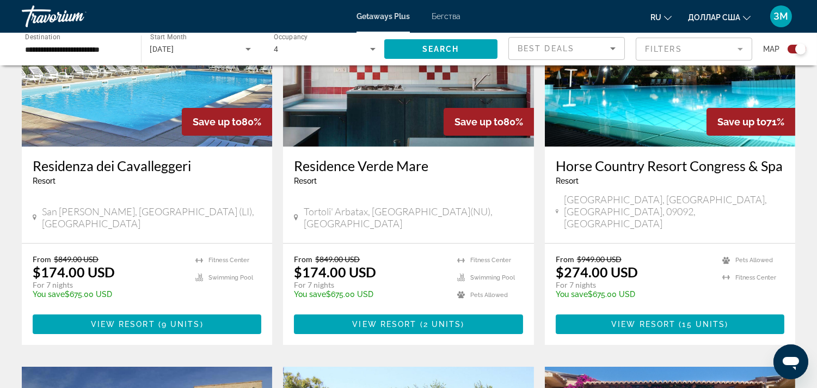
scroll to position [423, 0]
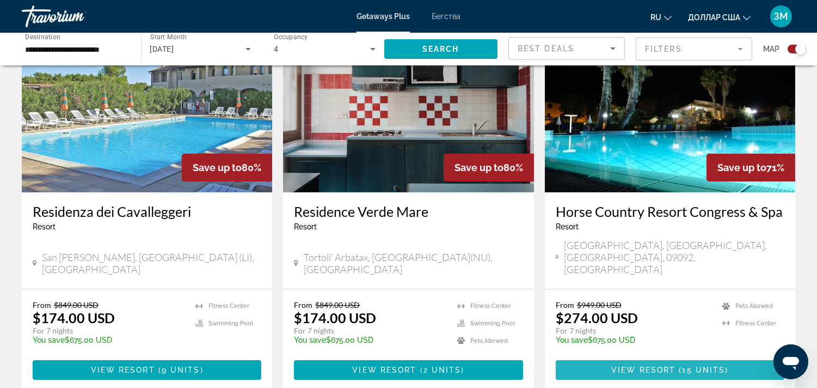
click at [690, 365] on span "15 units" at bounding box center [704, 369] width 43 height 9
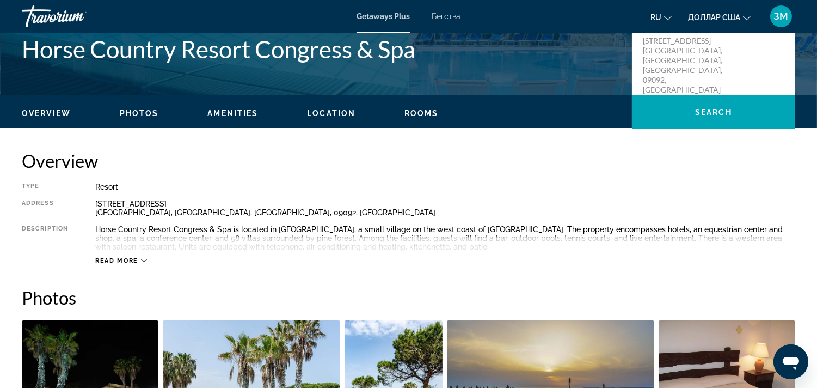
scroll to position [265, 0]
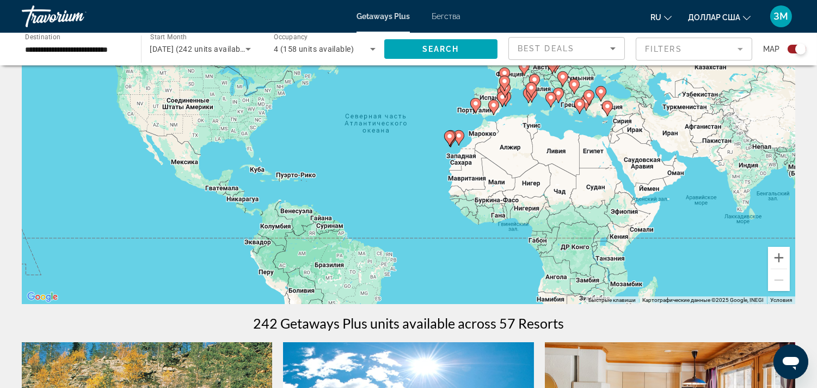
scroll to position [121, 0]
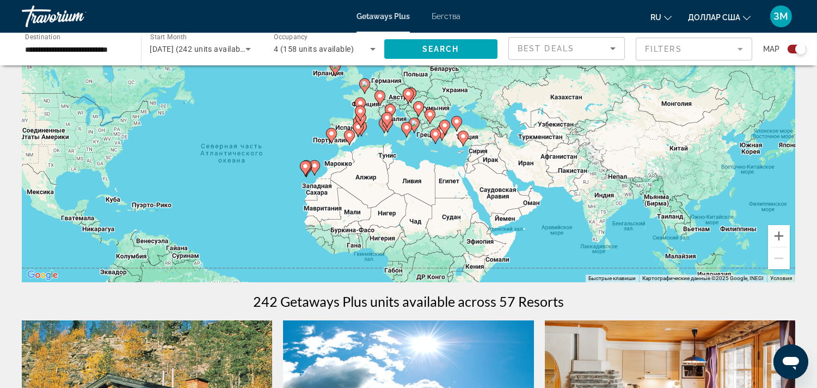
drag, startPoint x: 644, startPoint y: 140, endPoint x: 495, endPoint y: 188, distance: 156.5
click at [496, 191] on div "Чтобы активировать перетаскивание с помощью клавиатуры, нажмите Alt + Ввод. Пос…" at bounding box center [408, 118] width 773 height 327
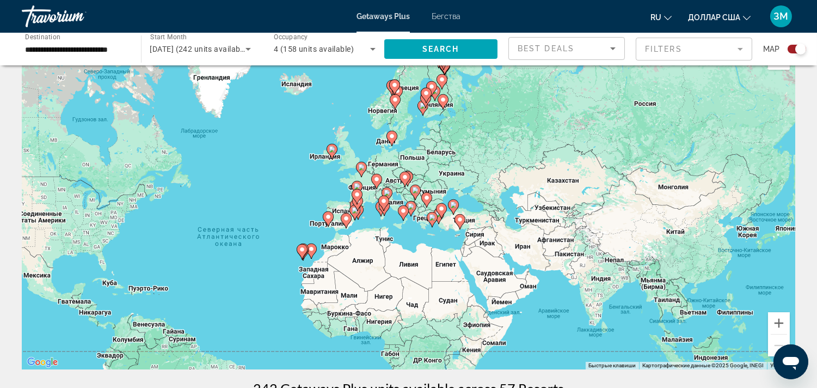
scroll to position [0, 0]
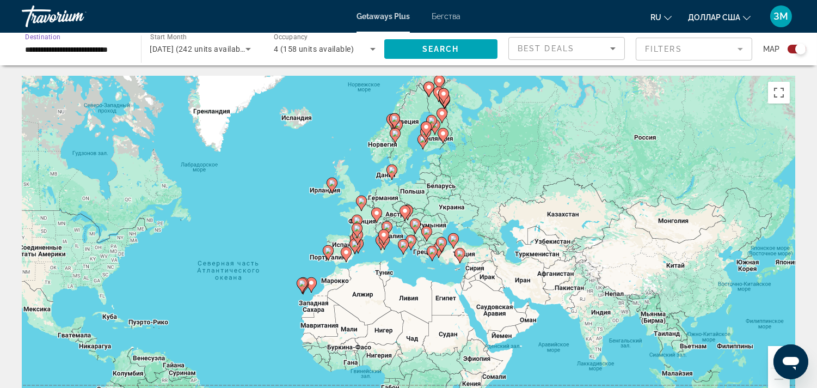
click at [60, 47] on input "**********" at bounding box center [76, 49] width 102 height 13
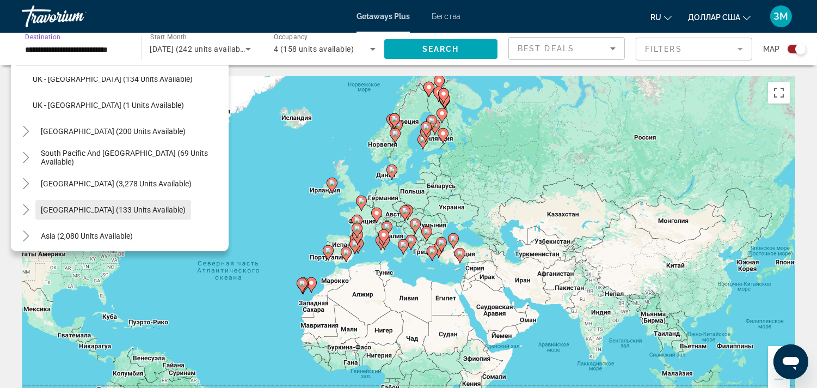
scroll to position [724, 0]
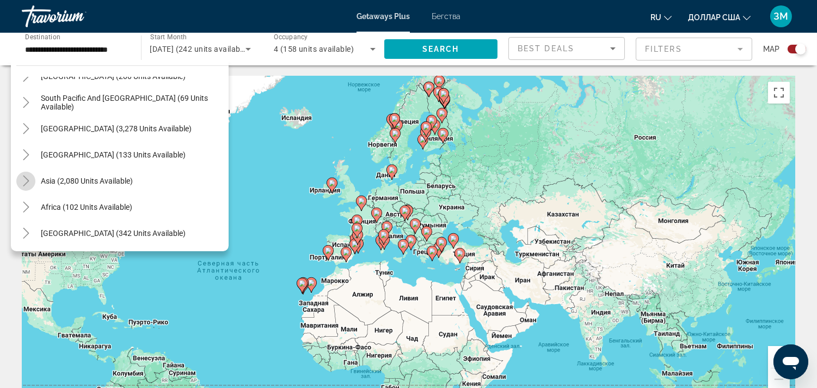
click at [21, 177] on icon "Toggle Asia (2,080 units available)" at bounding box center [26, 180] width 11 height 11
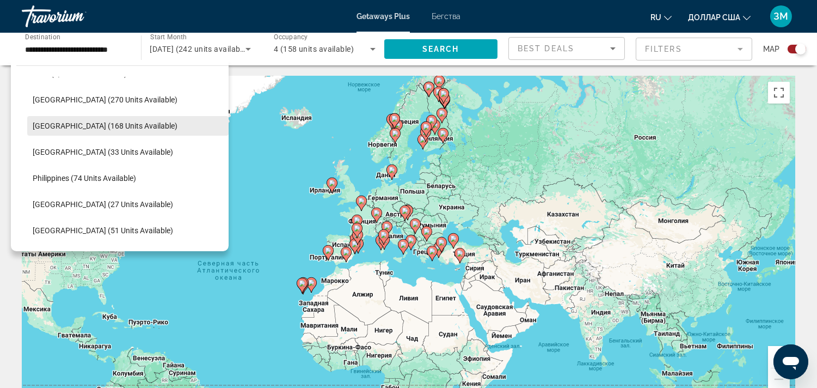
scroll to position [875, 0]
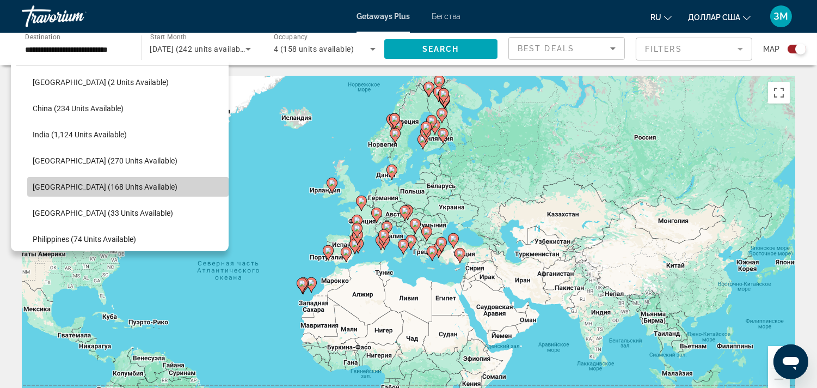
click at [155, 181] on span "Search widget" at bounding box center [127, 187] width 201 height 26
type input "**********"
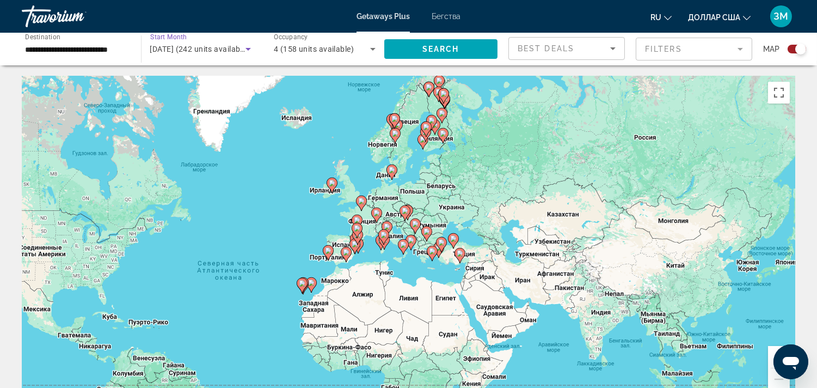
click at [199, 49] on span "[DATE] (242 units available)" at bounding box center [199, 49] width 99 height 9
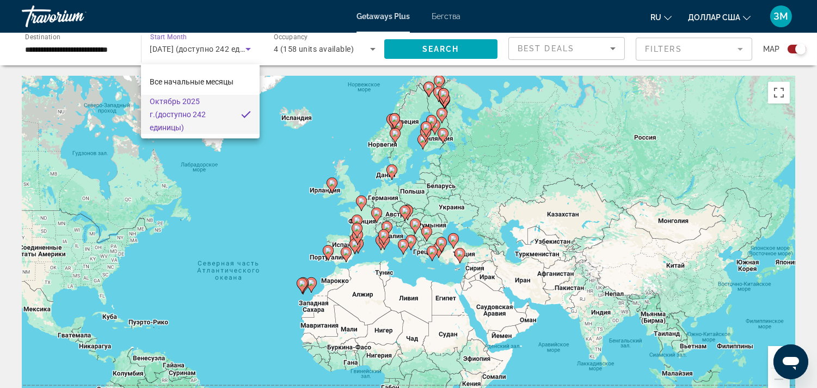
click at [248, 47] on div at bounding box center [408, 194] width 817 height 388
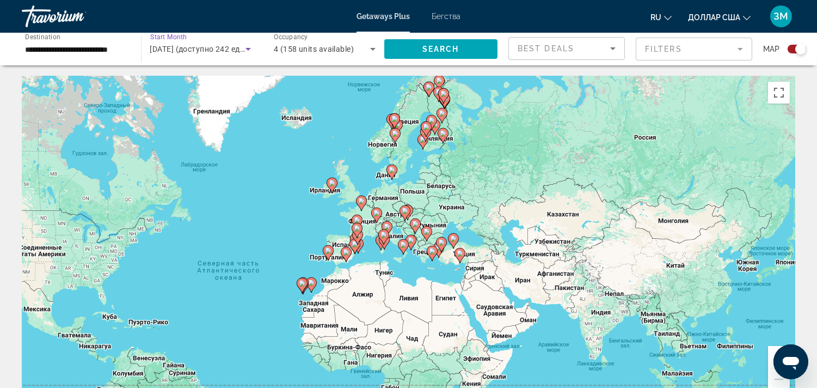
click at [248, 47] on icon "Search widget" at bounding box center [248, 48] width 13 height 13
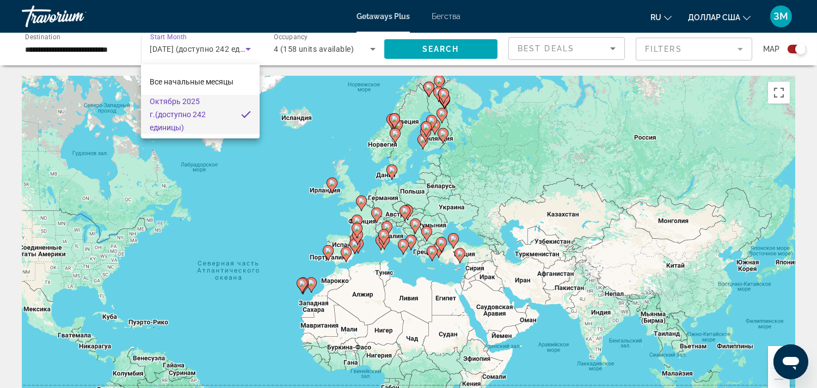
click at [248, 47] on div at bounding box center [408, 194] width 817 height 388
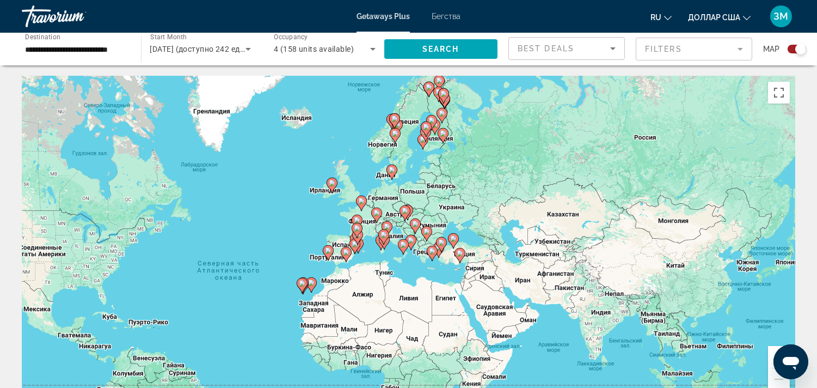
click at [165, 34] on span "Start Month" at bounding box center [168, 38] width 36 height 8
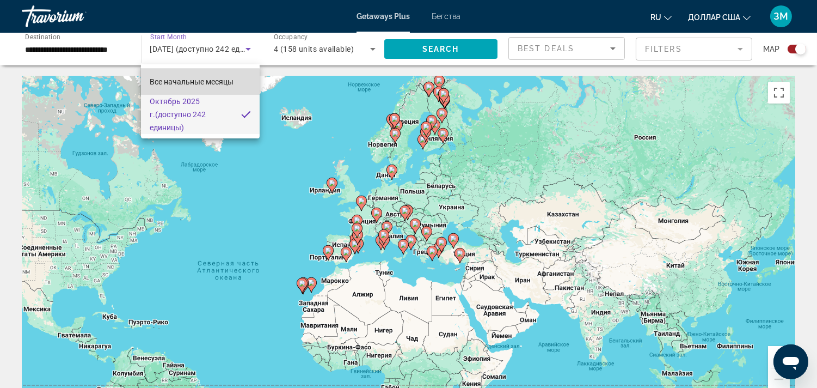
click at [184, 82] on font "Все начальные месяцы" at bounding box center [192, 81] width 84 height 9
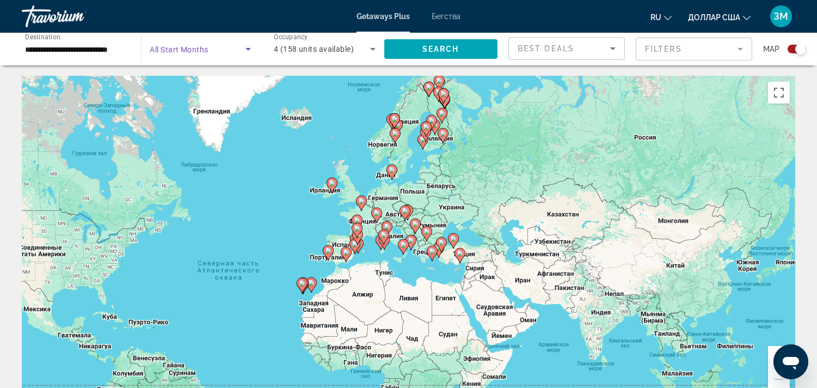
click at [218, 56] on div "Search widget" at bounding box center [200, 49] width 101 height 30
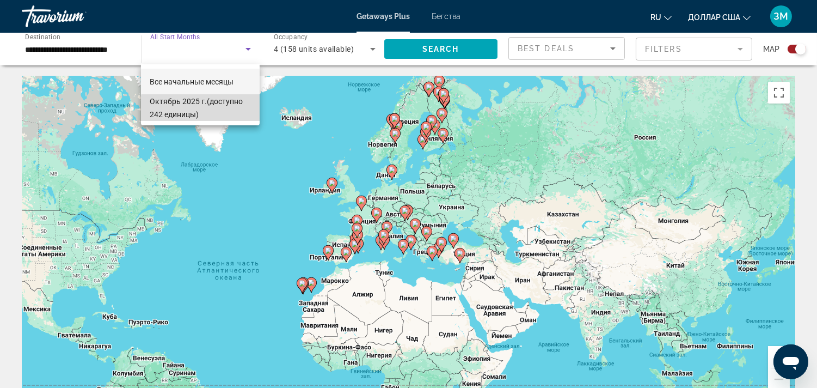
click at [202, 112] on span "[DATE] (доступно 242 единицы)" at bounding box center [200, 108] width 101 height 26
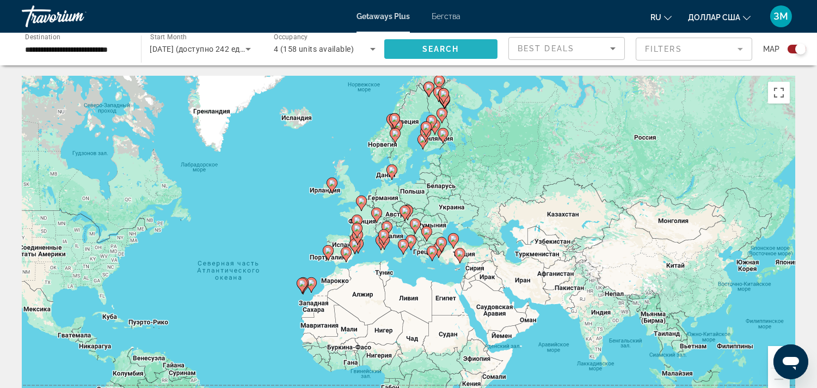
click at [400, 48] on span "Search widget" at bounding box center [441, 49] width 114 height 26
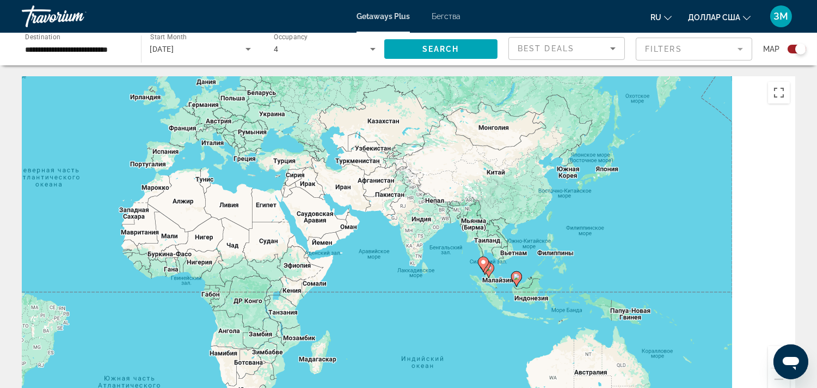
drag, startPoint x: 536, startPoint y: 242, endPoint x: 365, endPoint y: 162, distance: 188.4
click at [367, 162] on div "Чтобы активировать перетаскивание с помощью клавиатуры, нажмите Alt + Ввод. Пос…" at bounding box center [408, 239] width 773 height 327
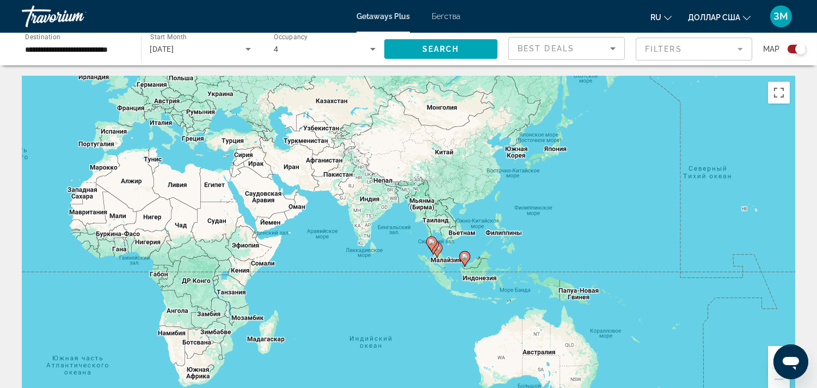
click at [771, 360] on button "Увеличить" at bounding box center [779, 357] width 22 height 22
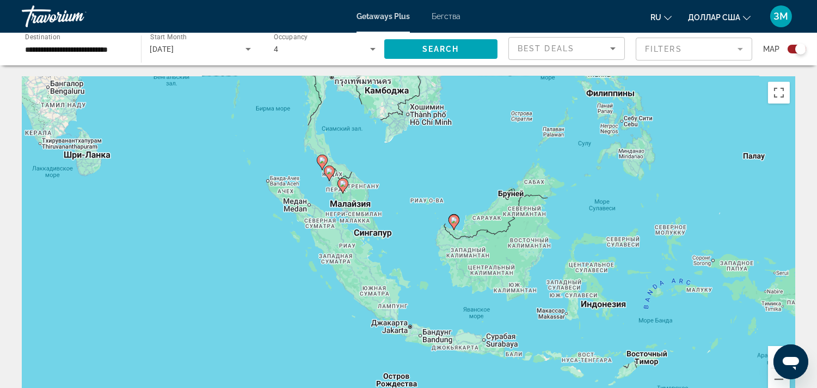
drag, startPoint x: 646, startPoint y: 327, endPoint x: 460, endPoint y: 205, distance: 222.5
click at [460, 205] on div "Чтобы активировать перетаскивание с помощью клавиатуры, нажмите Alt + Ввод. Пос…" at bounding box center [408, 239] width 773 height 327
click at [770, 353] on button "Увеличить" at bounding box center [779, 357] width 22 height 22
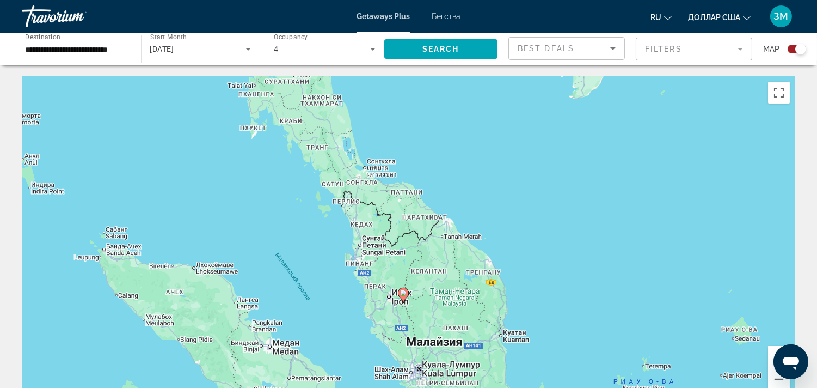
drag, startPoint x: 337, startPoint y: 162, endPoint x: 567, endPoint y: 380, distance: 316.4
click at [594, 387] on html "**********" at bounding box center [408, 194] width 817 height 388
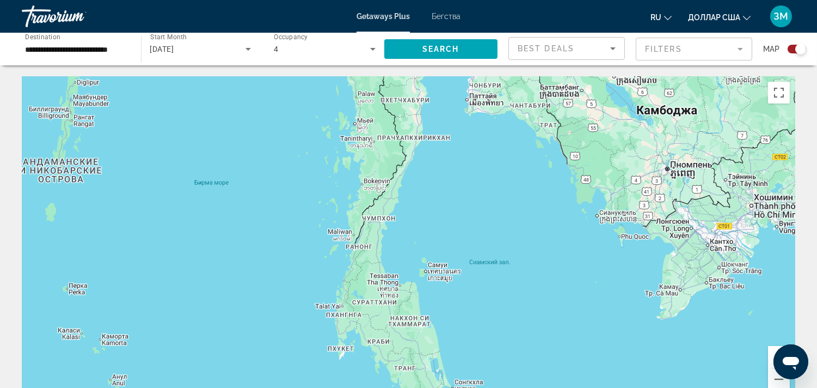
drag, startPoint x: 481, startPoint y: 186, endPoint x: 571, endPoint y: 411, distance: 242.5
click at [571, 387] on html "**********" at bounding box center [408, 194] width 817 height 388
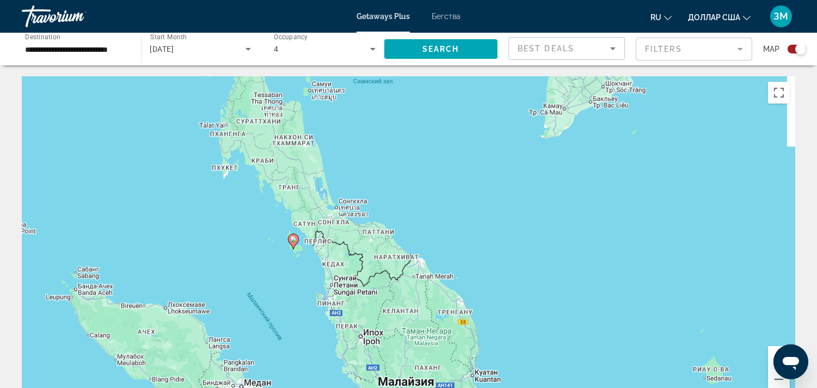
drag, startPoint x: 534, startPoint y: 198, endPoint x: 418, endPoint y: 18, distance: 213.8
click at [418, 18] on div "**********" at bounding box center [408, 194] width 817 height 388
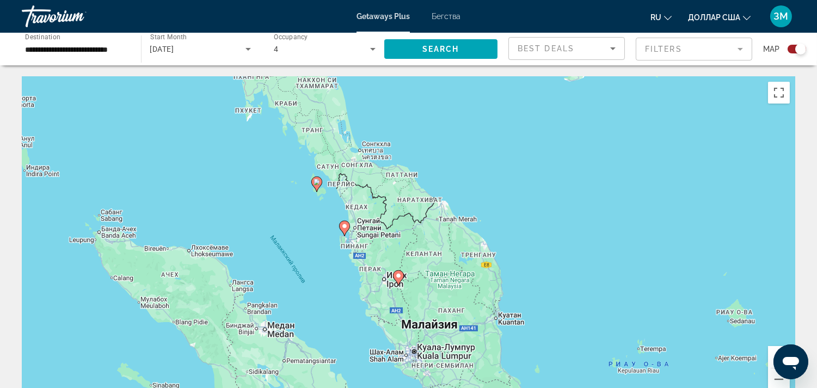
drag, startPoint x: 444, startPoint y: 109, endPoint x: 521, endPoint y: 198, distance: 116.9
click at [521, 198] on div "Чтобы активировать перетаскивание с помощью клавиатуры, нажмите Alt + Ввод. Пос…" at bounding box center [408, 239] width 773 height 327
click at [771, 358] on button "Увеличить" at bounding box center [779, 357] width 22 height 22
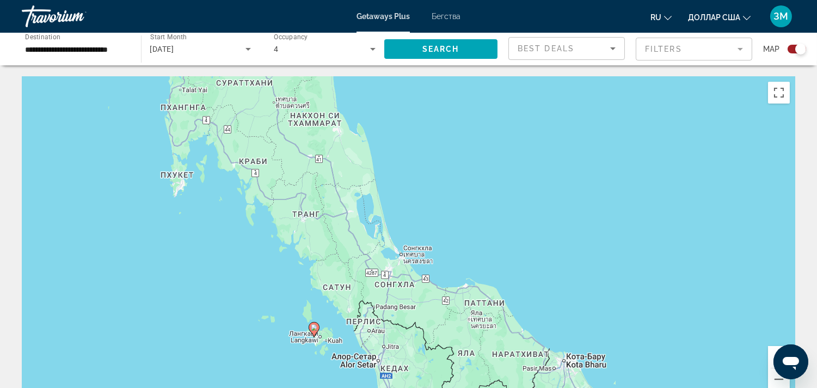
drag, startPoint x: 377, startPoint y: 217, endPoint x: 466, endPoint y: 411, distance: 214.1
click at [466, 387] on html "**********" at bounding box center [408, 194] width 817 height 388
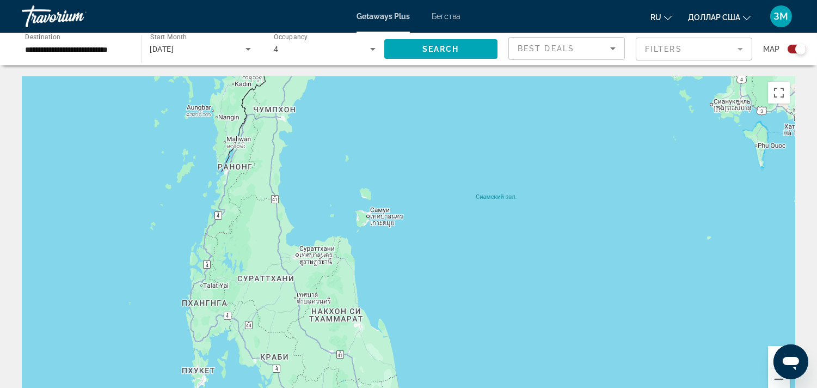
drag, startPoint x: 428, startPoint y: 186, endPoint x: 450, endPoint y: 383, distance: 197.6
click at [450, 383] on div "Чтобы активировать перетаскивание с помощью клавиатуры, нажмите Alt + Ввод. Пос…" at bounding box center [408, 239] width 773 height 327
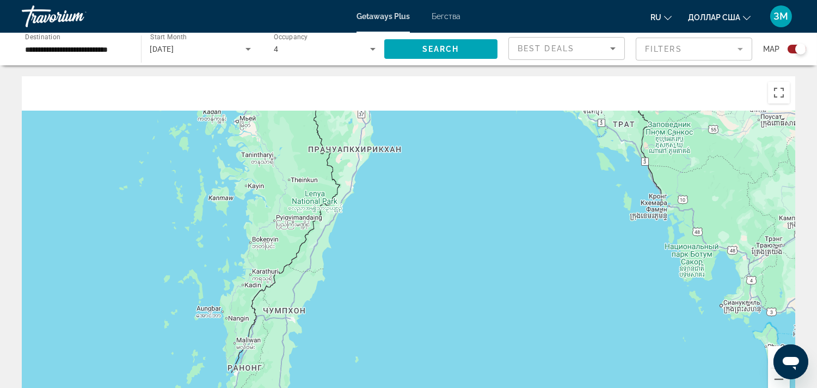
drag, startPoint x: 404, startPoint y: 142, endPoint x: 414, endPoint y: 345, distance: 203.8
click at [414, 345] on div "Основное содержание" at bounding box center [408, 239] width 773 height 327
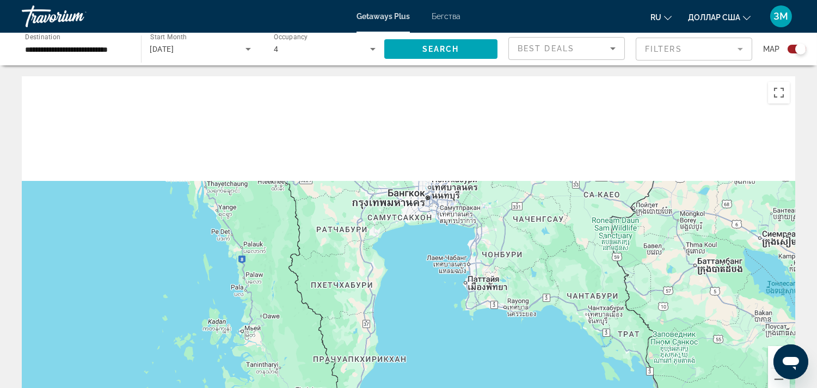
drag, startPoint x: 396, startPoint y: 187, endPoint x: 401, endPoint y: 405, distance: 218.9
click at [401, 387] on html "**********" at bounding box center [408, 194] width 817 height 388
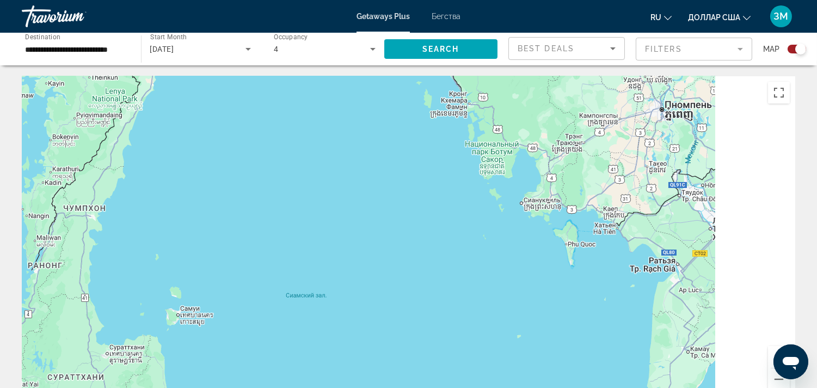
drag, startPoint x: 466, startPoint y: 327, endPoint x: 223, endPoint y: -17, distance: 421.0
click at [223, 0] on html "**********" at bounding box center [408, 194] width 817 height 388
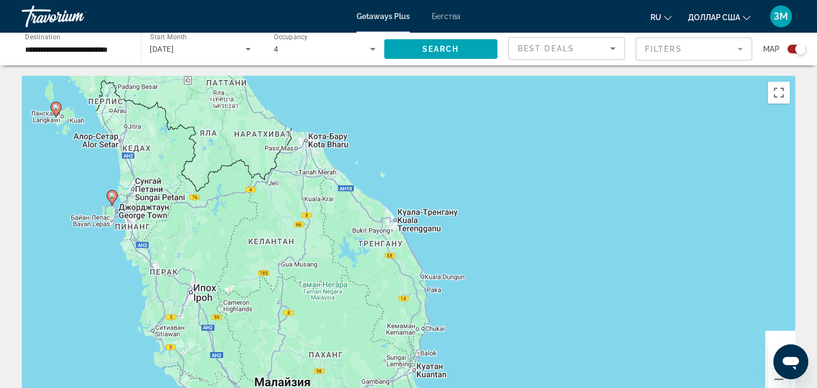
drag, startPoint x: 186, startPoint y: 299, endPoint x: 275, endPoint y: 78, distance: 239.0
click at [275, 78] on div "Чтобы активировать перетаскивание с помощью клавиатуры, нажмите Alt + Ввод. Пос…" at bounding box center [408, 239] width 773 height 327
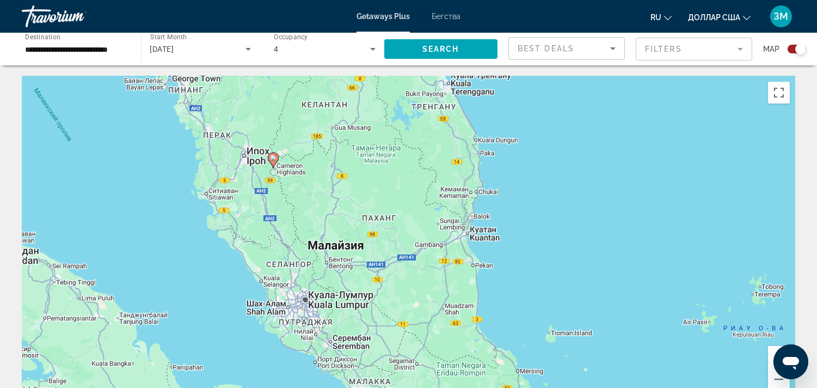
drag, startPoint x: 316, startPoint y: 314, endPoint x: 367, endPoint y: 177, distance: 145.6
click at [367, 177] on div "Чтобы активировать перетаскивание с помощью клавиатуры, нажмите Alt + Ввод. Пос…" at bounding box center [408, 239] width 773 height 327
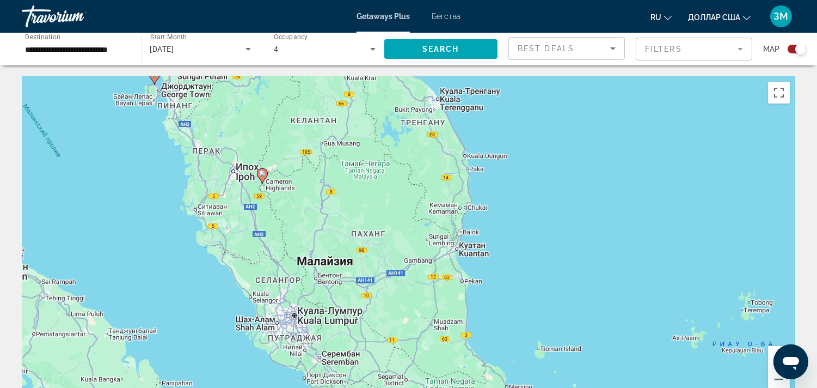
drag, startPoint x: 474, startPoint y: 344, endPoint x: 463, endPoint y: 358, distance: 17.4
click at [463, 358] on div "Чтобы активировать перетаскивание с помощью клавиатуры, нажмите Alt + Ввод. Пос…" at bounding box center [408, 239] width 773 height 327
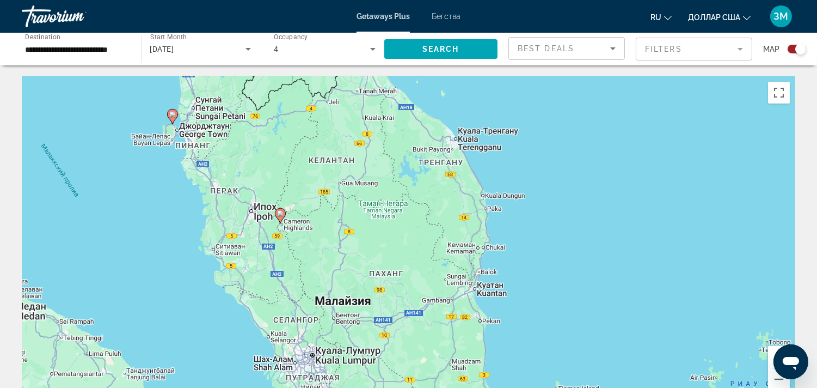
drag, startPoint x: 405, startPoint y: 247, endPoint x: 423, endPoint y: 285, distance: 42.4
click at [423, 285] on div "Чтобы активировать перетаскивание с помощью клавиатуры, нажмите Alt + Ввод. Пос…" at bounding box center [408, 239] width 773 height 327
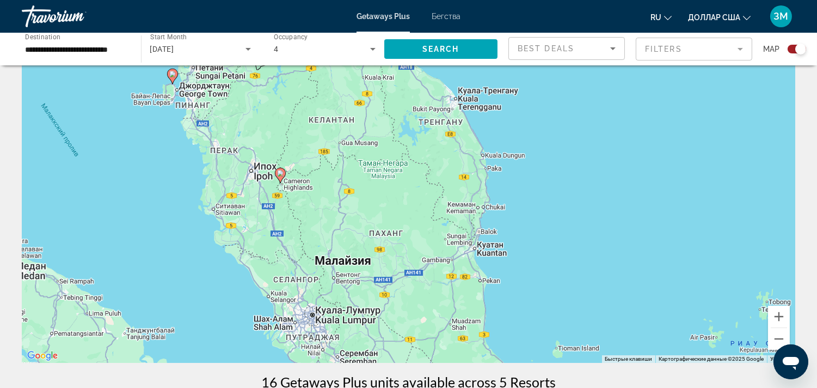
scroll to position [60, 0]
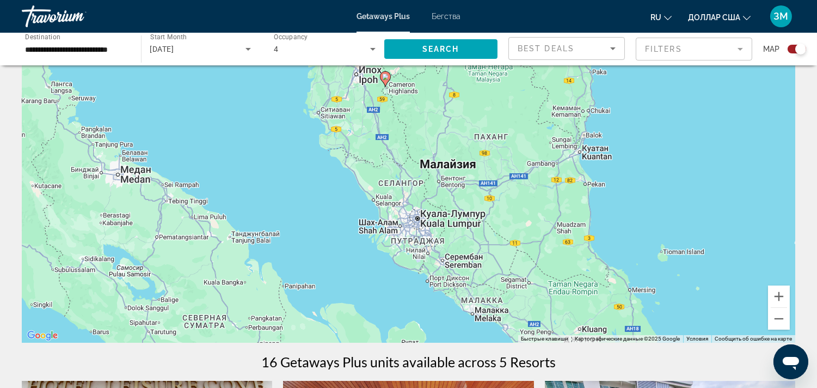
drag, startPoint x: 453, startPoint y: 305, endPoint x: 558, endPoint y: 228, distance: 130.4
click at [558, 228] on div "Чтобы активировать перетаскивание с помощью клавиатуры, нажмите Alt + Ввод. Пос…" at bounding box center [408, 179] width 773 height 327
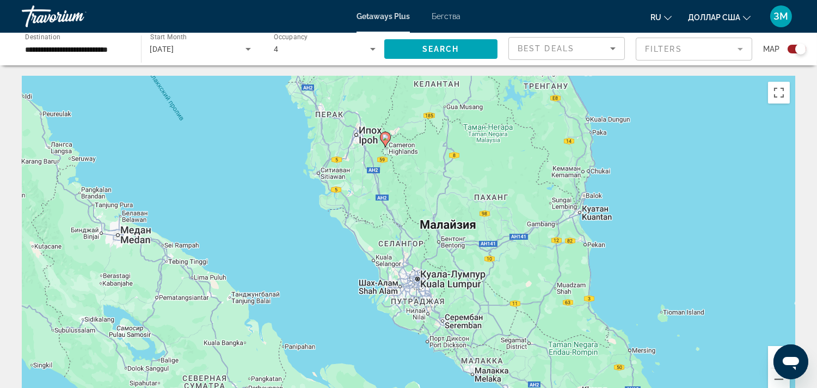
click at [386, 140] on image "Основное содержание" at bounding box center [385, 137] width 7 height 7
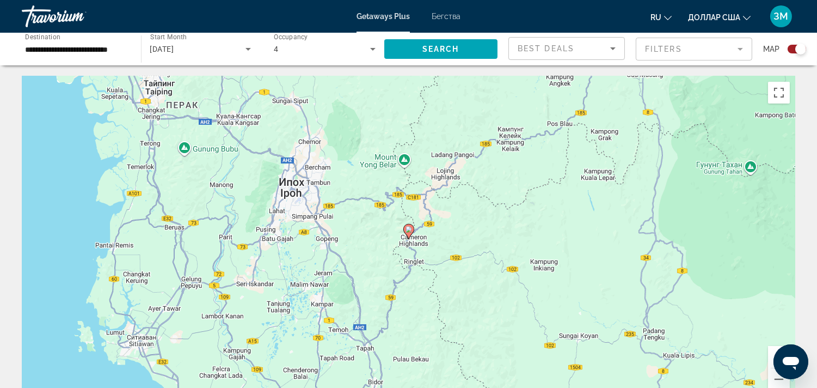
click at [407, 229] on image "Основное содержание" at bounding box center [408, 229] width 7 height 7
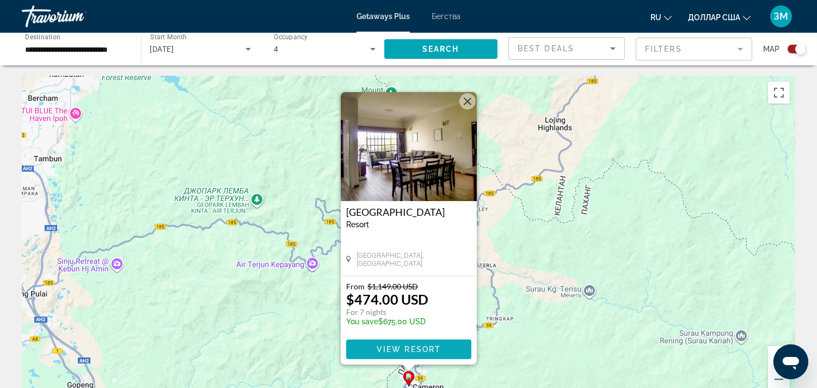
click at [425, 346] on span "View Resort" at bounding box center [408, 349] width 64 height 9
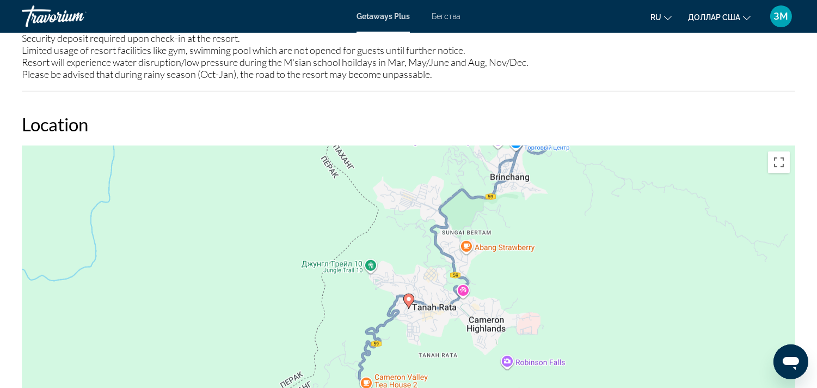
scroll to position [1633, 0]
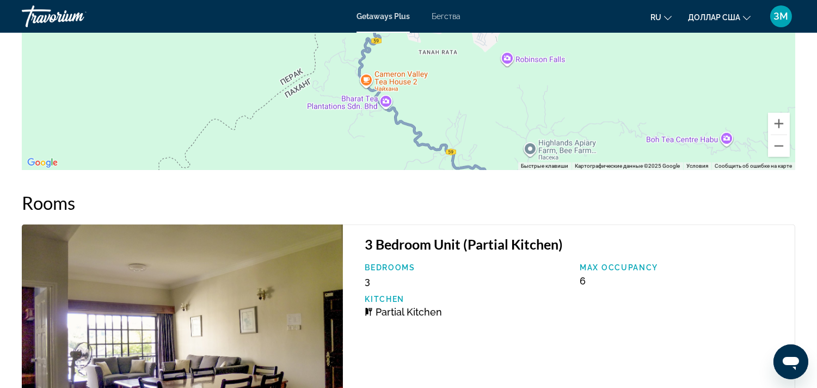
click at [588, 268] on div "Max Occupancy 6" at bounding box center [681, 274] width 215 height 23
drag, startPoint x: 590, startPoint y: 278, endPoint x: 570, endPoint y: 278, distance: 20.1
click at [570, 278] on div "Bedrooms 3 Max Occupancy 6 Kitchen Partial Kitchen" at bounding box center [574, 294] width 430 height 63
click at [597, 287] on div "Bedrooms 3 Max Occupancy 6 Kitchen Partial Kitchen" at bounding box center [574, 294] width 430 height 63
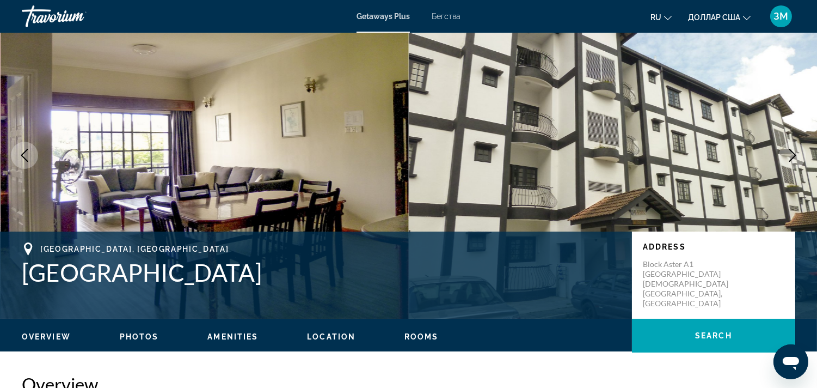
scroll to position [0, 0]
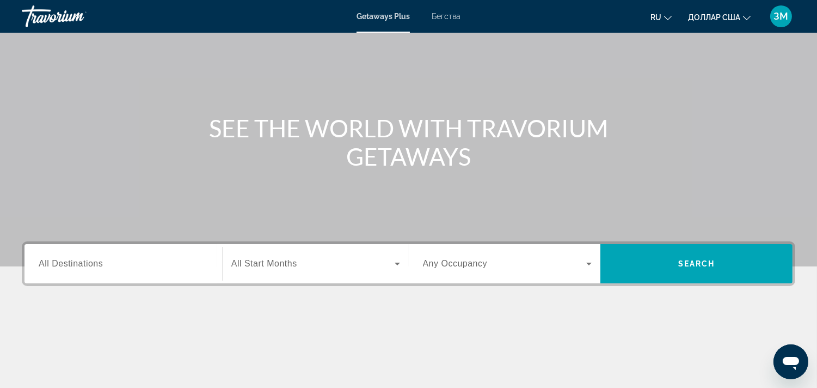
scroll to position [121, 0]
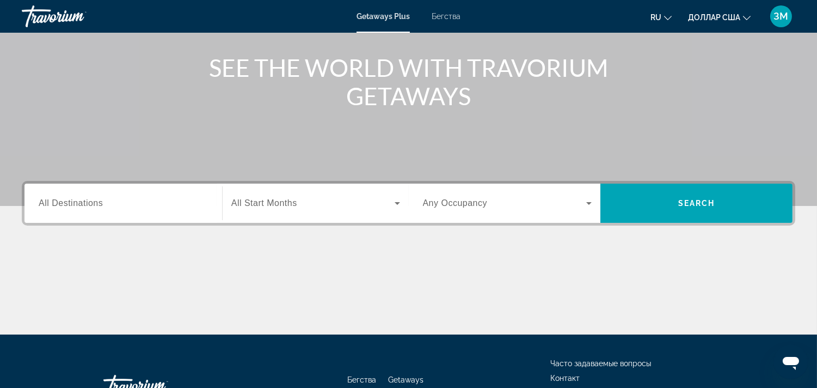
click at [85, 200] on span "All Destinations" at bounding box center [71, 202] width 64 height 9
click at [85, 200] on input "Destination All Destinations" at bounding box center [123, 203] width 169 height 13
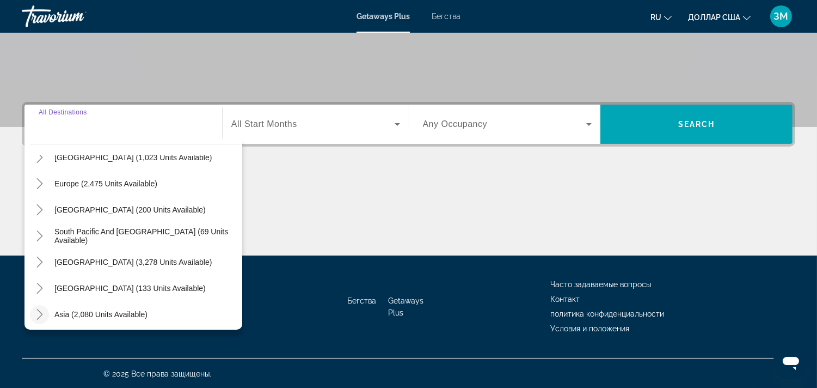
click at [40, 309] on icon "Toggle Asia (2,080 units available)" at bounding box center [39, 314] width 11 height 11
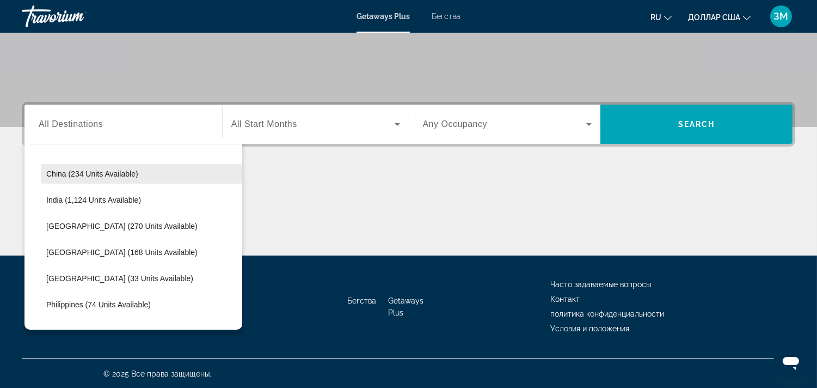
scroll to position [327, 0]
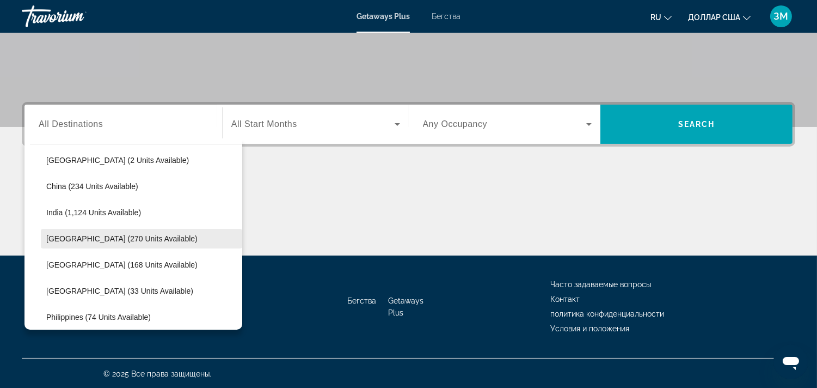
click at [91, 234] on span "[GEOGRAPHIC_DATA] (270 units available)" at bounding box center [121, 238] width 151 height 9
type input "**********"
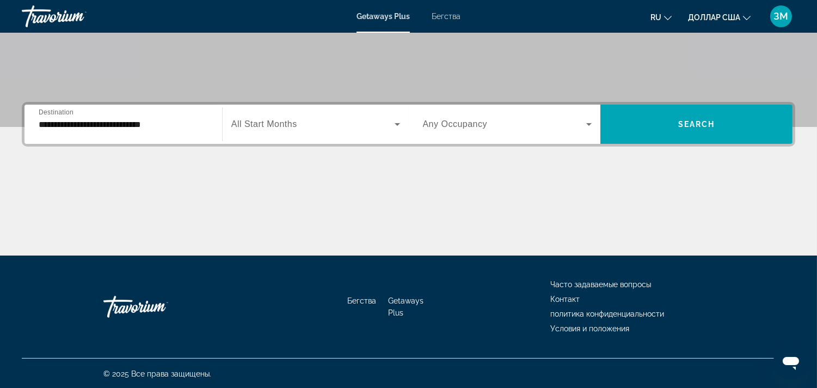
click at [258, 122] on span "All Start Months" at bounding box center [264, 123] width 66 height 9
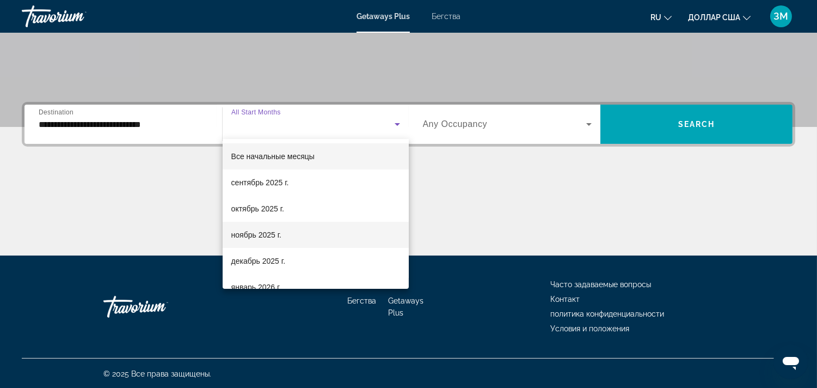
click at [254, 228] on mat-option "ноябрь 2025 г." at bounding box center [316, 235] width 186 height 26
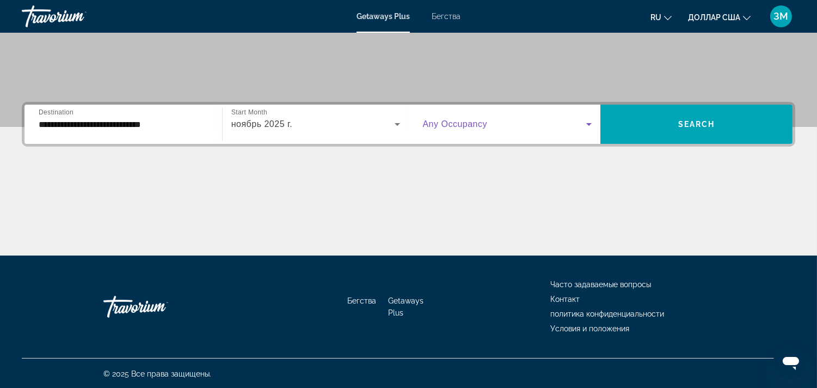
click at [448, 118] on span "Виджет поиска" at bounding box center [505, 124] width 164 height 13
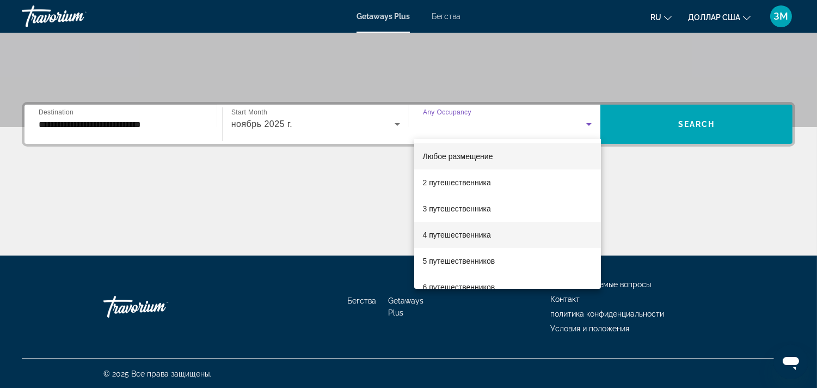
click at [446, 233] on font "4 путешественника" at bounding box center [457, 234] width 68 height 9
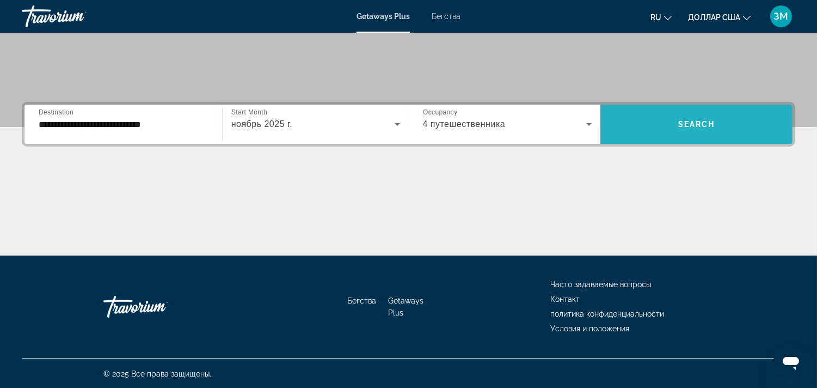
click at [734, 129] on span "Виджет поиска" at bounding box center [696, 124] width 192 height 26
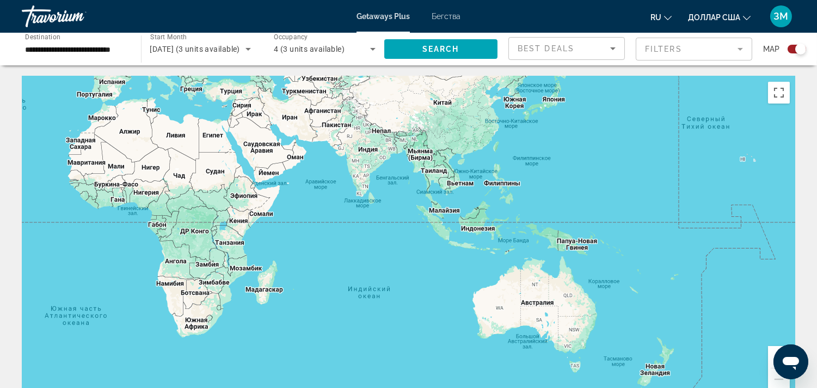
drag, startPoint x: 725, startPoint y: 271, endPoint x: 342, endPoint y: 156, distance: 400.0
click at [342, 156] on div "Основное содержание" at bounding box center [408, 239] width 773 height 327
click at [769, 357] on button "Увеличить" at bounding box center [779, 357] width 22 height 22
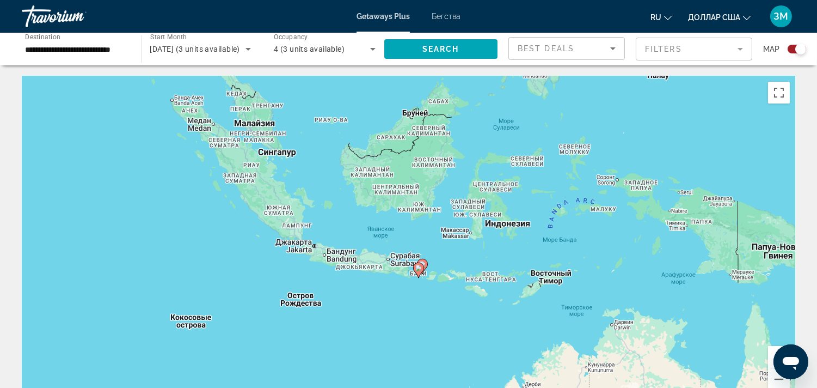
drag, startPoint x: 712, startPoint y: 329, endPoint x: 441, endPoint y: 328, distance: 271.0
click at [441, 328] on div "Чтобы активировать перетаскивание с помощью клавиатуры, нажмите Alt + Ввод. Пос…" at bounding box center [408, 239] width 773 height 327
click at [770, 361] on button "Увеличить" at bounding box center [779, 357] width 22 height 22
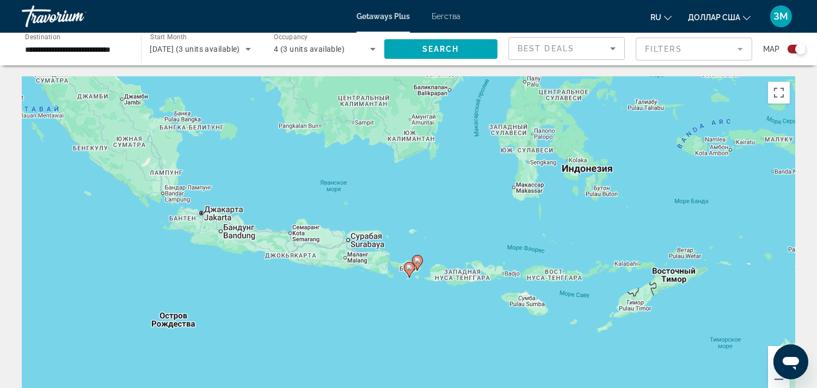
drag, startPoint x: 470, startPoint y: 325, endPoint x: 450, endPoint y: 284, distance: 46.2
click at [450, 284] on div "Чтобы активировать перетаскивание с помощью клавиатуры, нажмите Alt + Ввод. Пос…" at bounding box center [408, 239] width 773 height 327
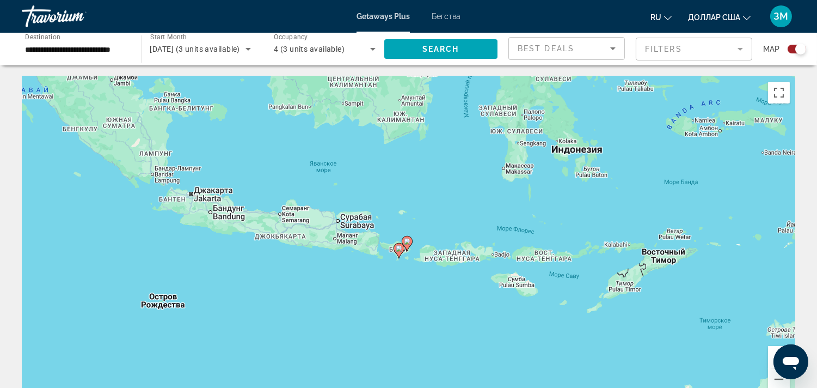
click at [770, 357] on button "Увеличить" at bounding box center [779, 357] width 22 height 22
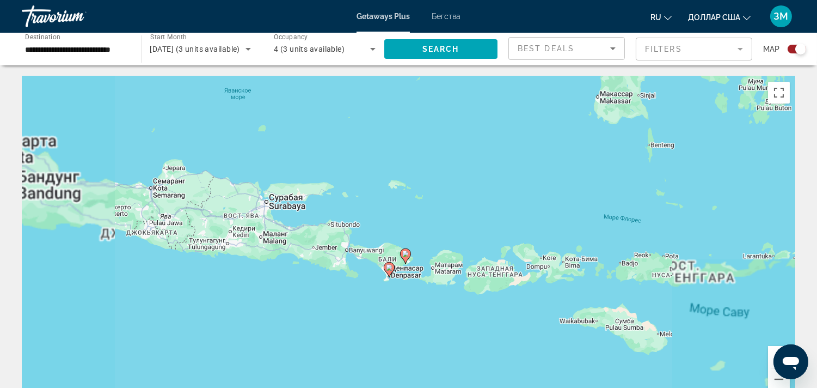
click at [770, 357] on button "Увеличить" at bounding box center [779, 357] width 22 height 22
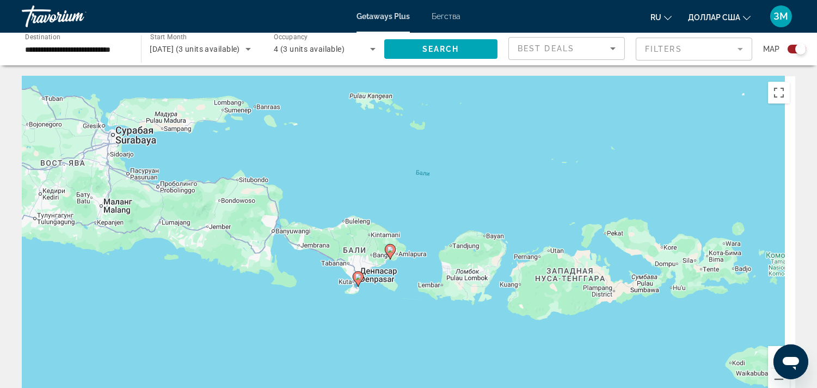
click at [439, 311] on div "Чтобы активировать перетаскивание с помощью клавиатуры, нажмите Alt + Ввод. Пос…" at bounding box center [408, 239] width 773 height 327
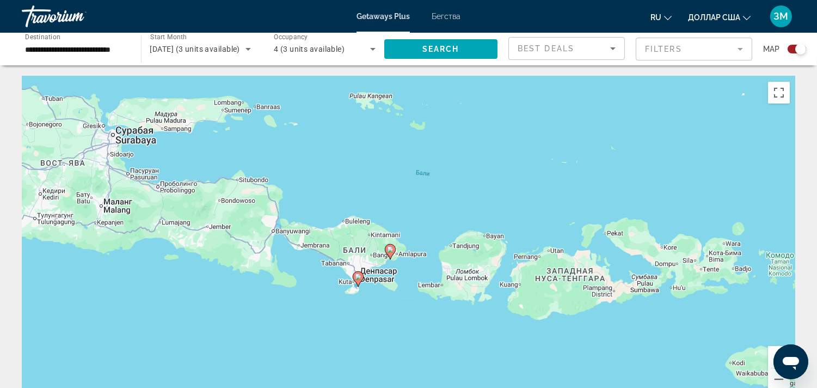
click at [769, 352] on button "Увеличить" at bounding box center [779, 357] width 22 height 22
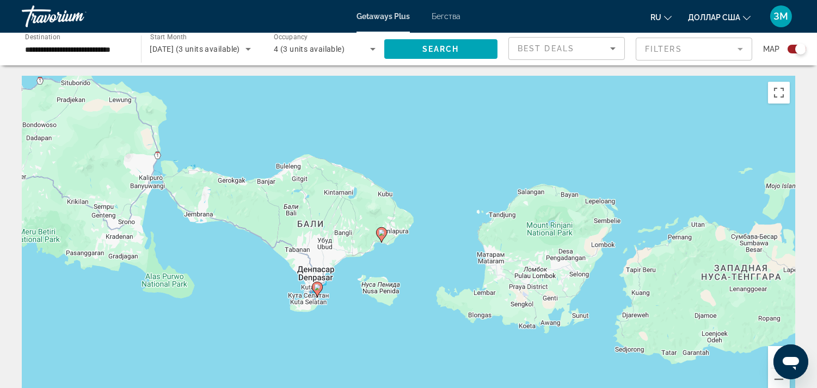
drag, startPoint x: 454, startPoint y: 349, endPoint x: 464, endPoint y: 311, distance: 39.9
click at [464, 311] on div "Чтобы активировать перетаскивание с помощью клавиатуры, нажмите Alt + Ввод. Пос…" at bounding box center [408, 239] width 773 height 327
click at [772, 357] on button "Увеличить" at bounding box center [779, 357] width 22 height 22
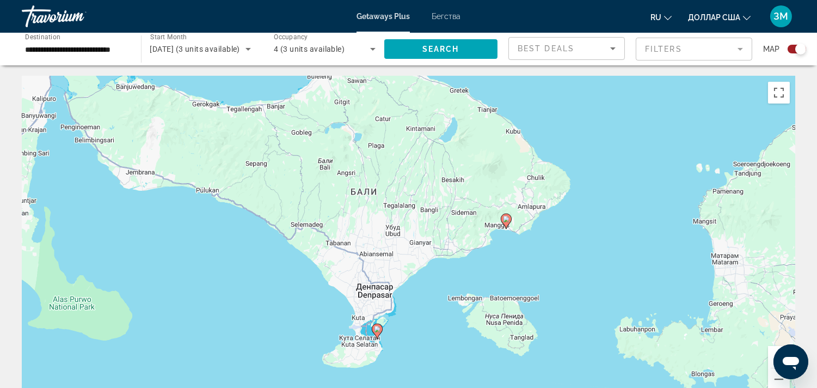
drag, startPoint x: 299, startPoint y: 340, endPoint x: 453, endPoint y: 323, distance: 155.0
click at [453, 323] on div "Чтобы активировать перетаскивание с помощью клавиатуры, нажмите Alt + Ввод. Пос…" at bounding box center [408, 239] width 773 height 327
click at [508, 218] on image "Основное содержание" at bounding box center [506, 219] width 7 height 7
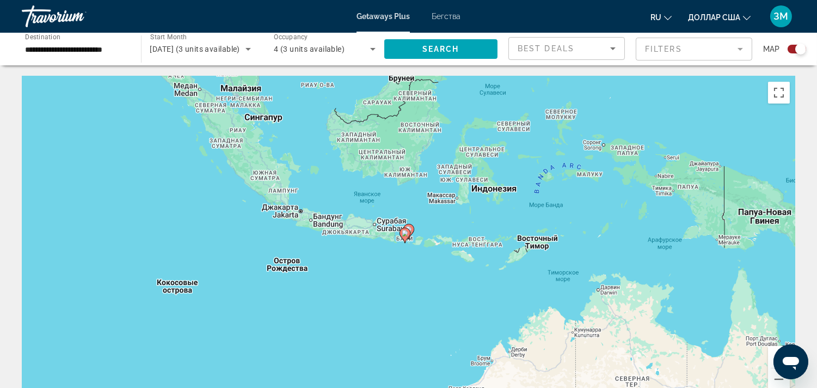
click at [404, 236] on image "Основное содержание" at bounding box center [405, 233] width 7 height 7
type input "**********"
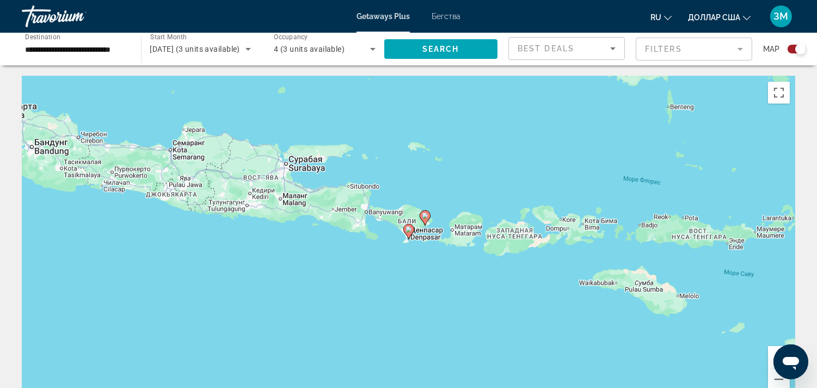
click at [425, 214] on image "Основное содержание" at bounding box center [425, 215] width 7 height 7
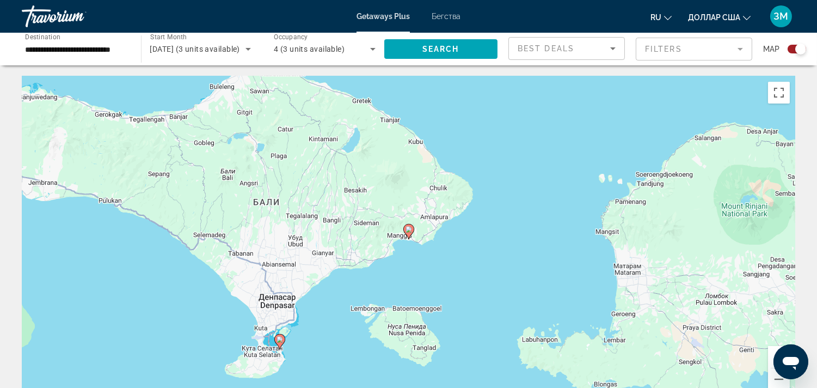
click at [410, 230] on image "Основное содержание" at bounding box center [408, 229] width 7 height 7
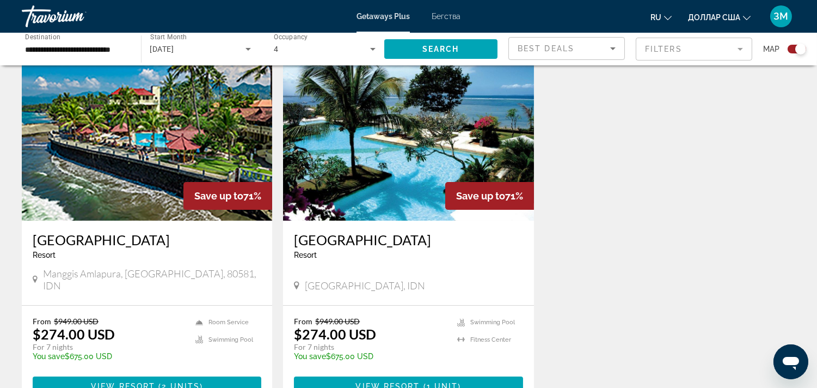
scroll to position [423, 0]
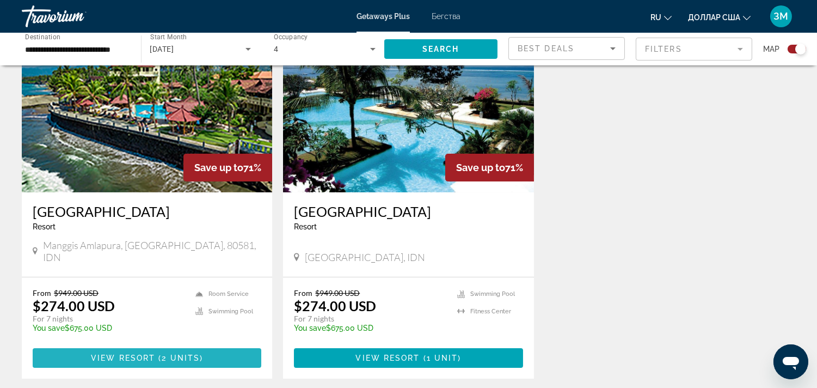
click at [187, 353] on span "2 units" at bounding box center [181, 357] width 38 height 9
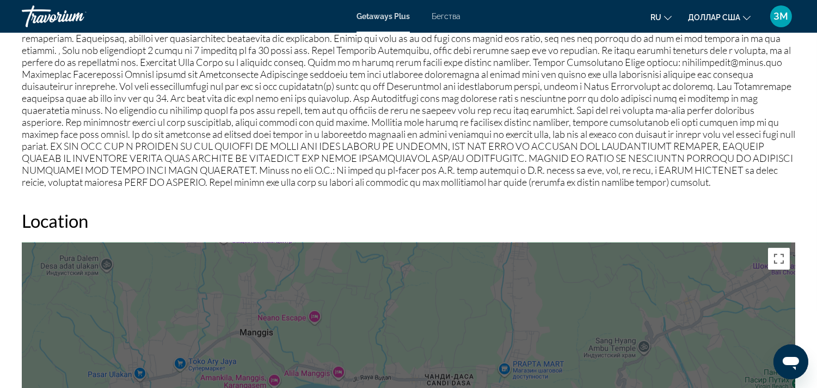
scroll to position [1209, 0]
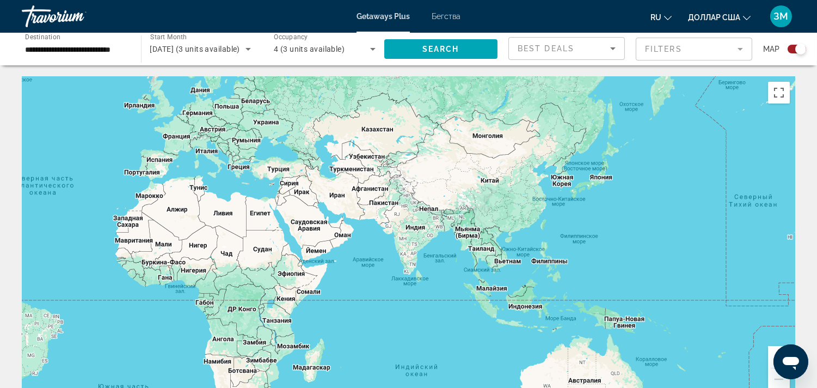
drag, startPoint x: 686, startPoint y: 269, endPoint x: 341, endPoint y: 230, distance: 347.3
click at [341, 230] on div "Основное содержание" at bounding box center [408, 239] width 773 height 327
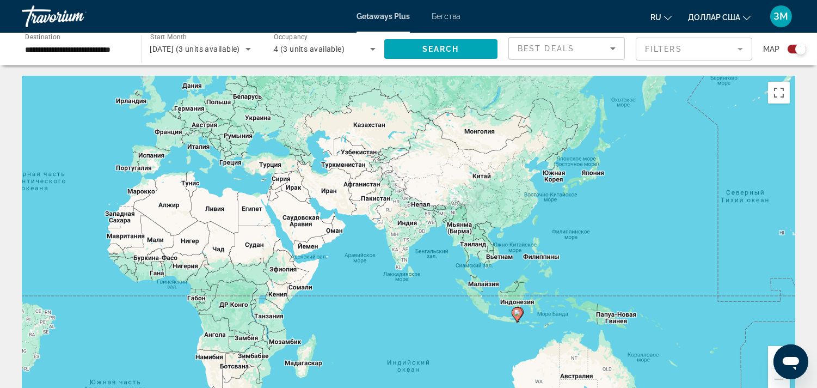
click at [772, 356] on button "Увеличить" at bounding box center [779, 357] width 22 height 22
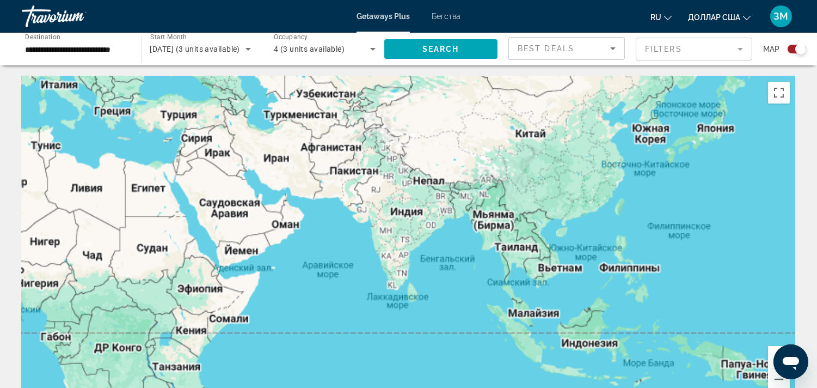
click at [772, 356] on button "Увеличить" at bounding box center [779, 357] width 22 height 22
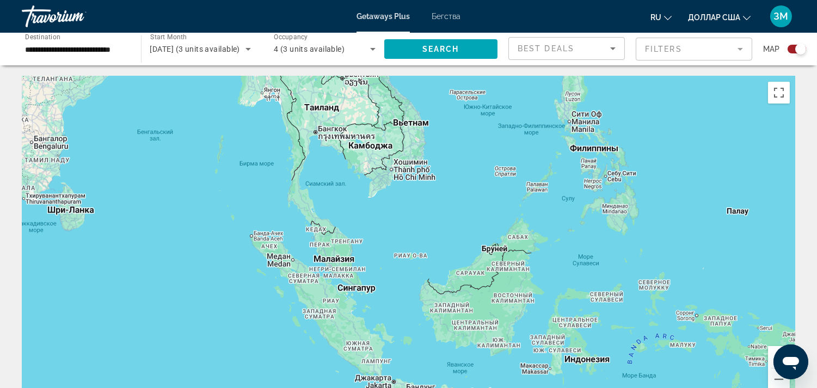
drag, startPoint x: 637, startPoint y: 341, endPoint x: 287, endPoint y: 182, distance: 384.6
click at [287, 182] on div "Основное содержание" at bounding box center [408, 239] width 773 height 327
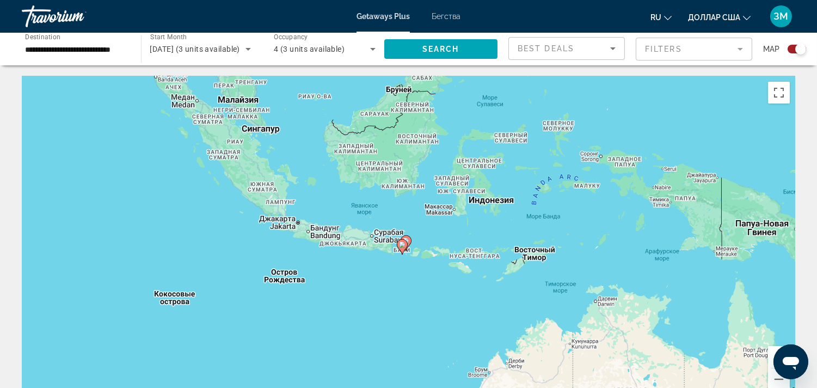
drag, startPoint x: 442, startPoint y: 316, endPoint x: 344, endPoint y: 154, distance: 189.5
click at [344, 154] on div "Чтобы активировать перетаскивание с помощью клавиатуры, нажмите Alt + Ввод. Пос…" at bounding box center [408, 239] width 773 height 327
click at [774, 354] on button "Увеличить" at bounding box center [779, 357] width 22 height 22
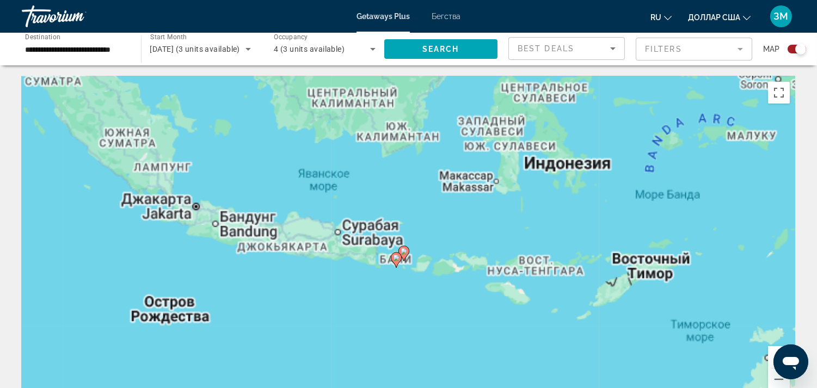
click at [774, 354] on button "Увеличить" at bounding box center [779, 357] width 22 height 22
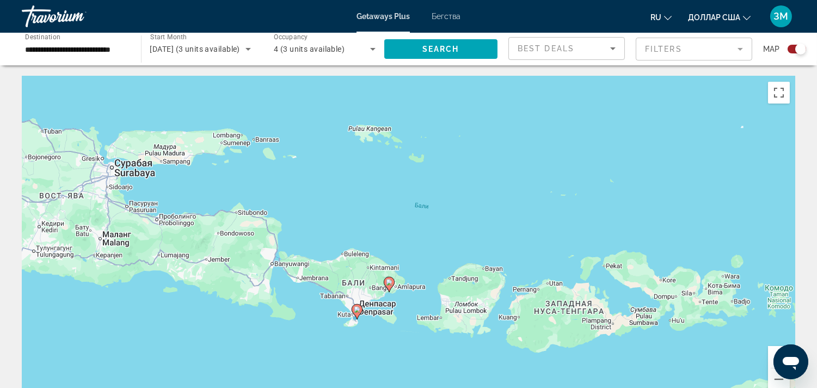
drag, startPoint x: 474, startPoint y: 367, endPoint x: 474, endPoint y: 329, distance: 38.6
click at [474, 329] on div "Чтобы активировать перетаскивание с помощью клавиатуры, нажмите Alt + Ввод. Пос…" at bounding box center [408, 239] width 773 height 327
click at [773, 349] on button "Увеличить" at bounding box center [779, 357] width 22 height 22
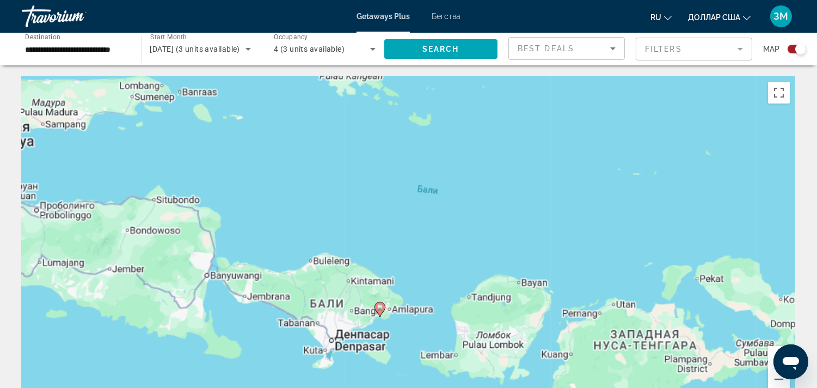
click at [773, 349] on button "Увеличить" at bounding box center [779, 357] width 22 height 22
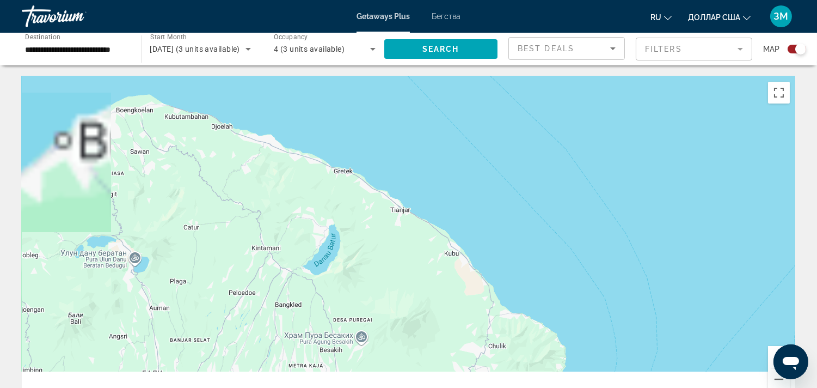
drag, startPoint x: 441, startPoint y: 360, endPoint x: 626, endPoint y: 157, distance: 274.3
click at [626, 157] on div "Основное содержание" at bounding box center [408, 239] width 773 height 327
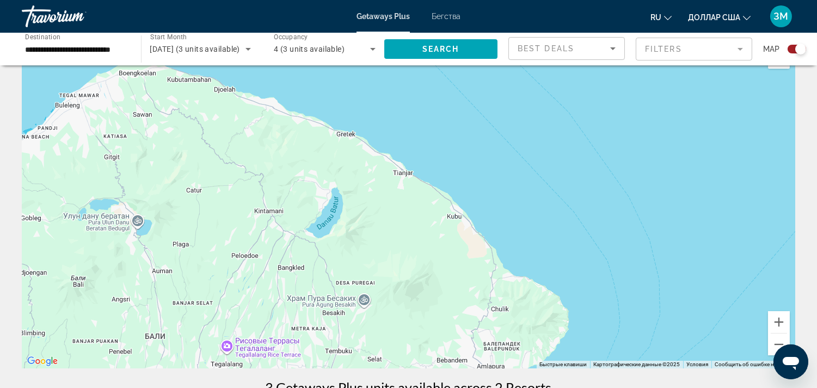
scroll to position [60, 0]
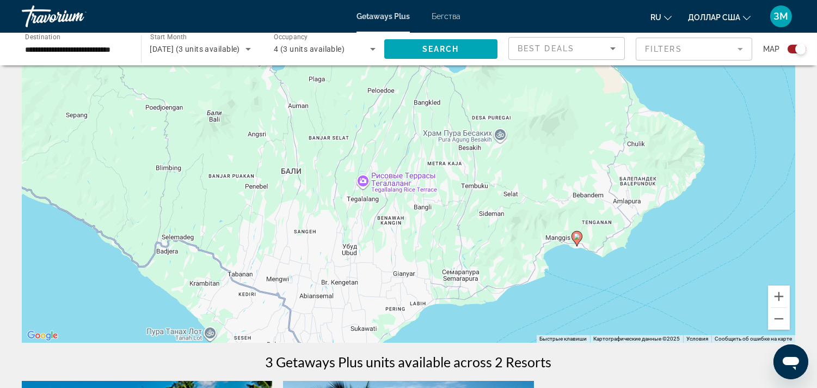
drag, startPoint x: 329, startPoint y: 318, endPoint x: 468, endPoint y: 175, distance: 200.1
click at [468, 175] on div "Чтобы активировать перетаскивание с помощью клавиатуры, нажмите Alt + Ввод. Пос…" at bounding box center [408, 179] width 773 height 327
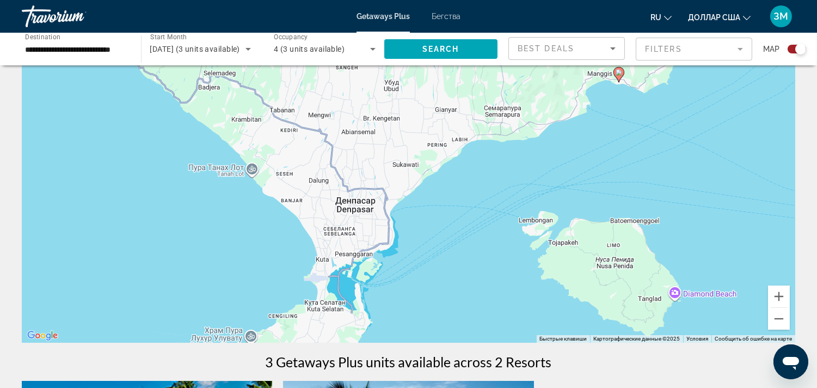
drag, startPoint x: 456, startPoint y: 303, endPoint x: 499, endPoint y: 139, distance: 169.4
click at [499, 139] on div "Чтобы активировать перетаскивание с помощью клавиатуры, нажмите Alt + Ввод. Пос…" at bounding box center [408, 179] width 773 height 327
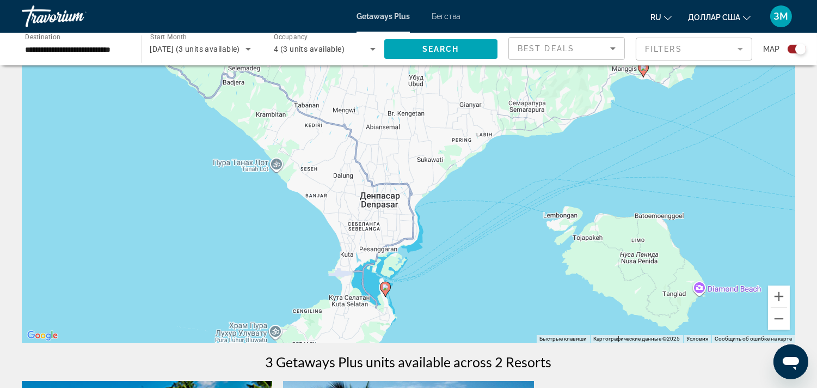
drag, startPoint x: 386, startPoint y: 254, endPoint x: 378, endPoint y: 298, distance: 44.4
click at [378, 298] on div "Чтобы активировать перетаскивание с помощью клавиатуры, нажмите Alt + Ввод. Пос…" at bounding box center [408, 179] width 773 height 327
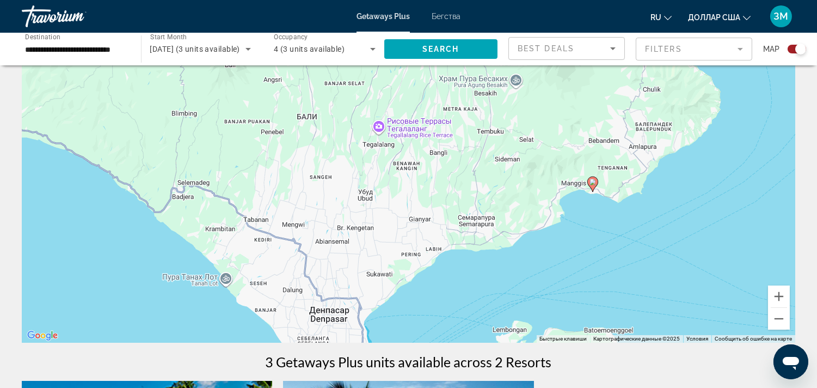
drag, startPoint x: 429, startPoint y: 205, endPoint x: 379, endPoint y: 320, distance: 125.6
click at [379, 320] on div "Чтобы активировать перетаскивание с помощью клавиатуры, нажмите Alt + Ввод. Пос…" at bounding box center [408, 179] width 773 height 327
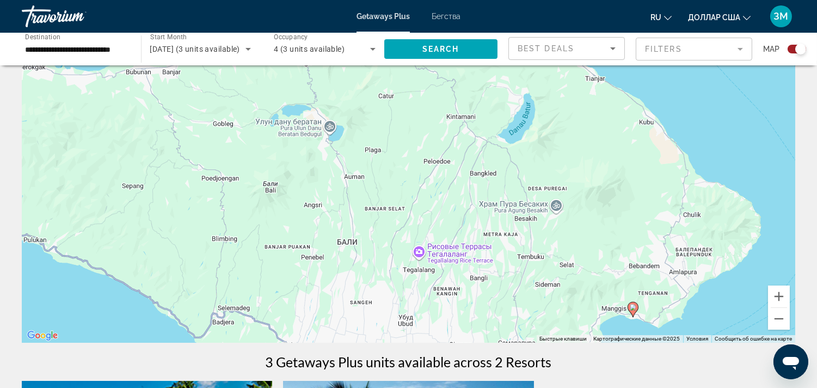
drag, startPoint x: 401, startPoint y: 207, endPoint x: 441, endPoint y: 335, distance: 133.6
click at [441, 335] on div "Чтобы активировать перетаскивание с помощью клавиатуры, нажмите Alt + Ввод. Пос…" at bounding box center [408, 179] width 773 height 327
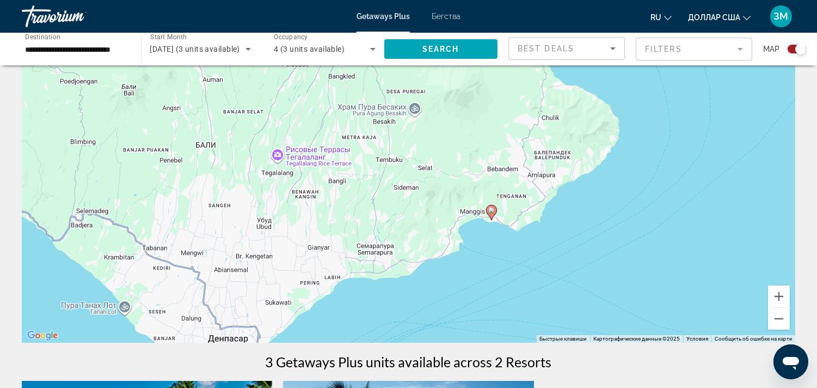
drag, startPoint x: 298, startPoint y: 220, endPoint x: 159, endPoint y: 126, distance: 167.4
click at [159, 126] on div "Чтобы активировать перетаскивание с помощью клавиатуры, нажмите Alt + Ввод. Пос…" at bounding box center [408, 179] width 773 height 327
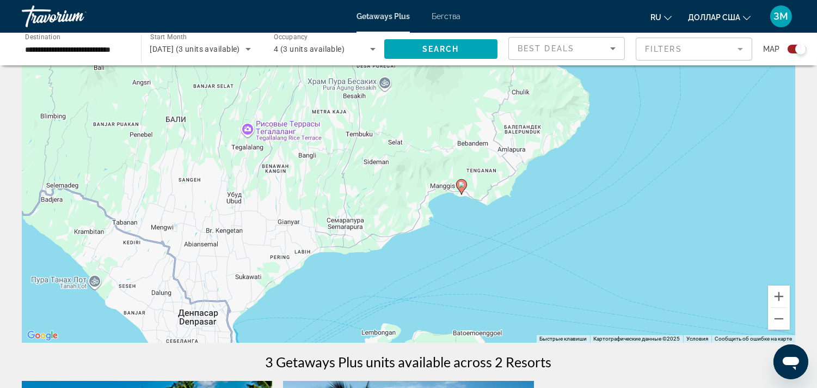
drag, startPoint x: 426, startPoint y: 252, endPoint x: 400, endPoint y: 228, distance: 35.4
click at [400, 228] on div "Чтобы активировать перетаскивание с помощью клавиатуры, нажмите Alt + Ввод. Пос…" at bounding box center [408, 179] width 773 height 327
click at [462, 189] on icon "Основное содержание" at bounding box center [461, 187] width 10 height 14
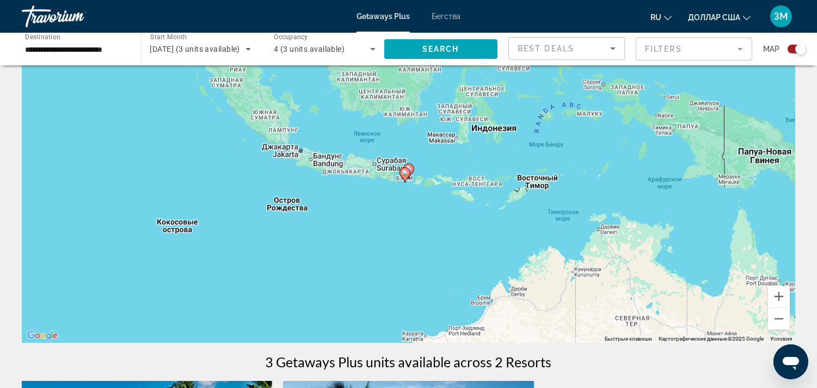
click at [410, 170] on image "Основное содержание" at bounding box center [408, 168] width 7 height 7
type input "**********"
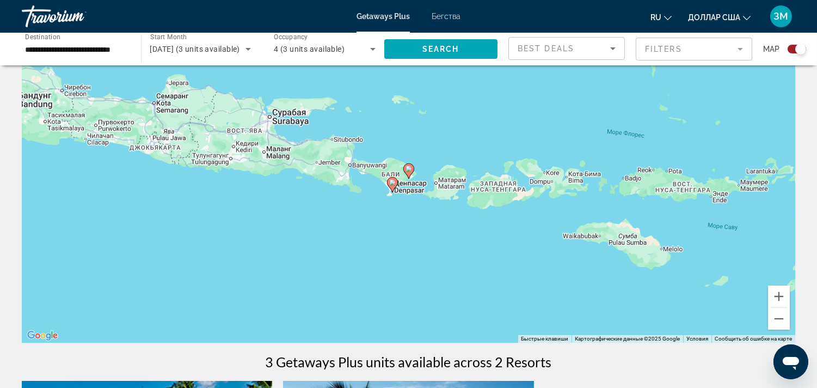
click at [410, 170] on image "Основное содержание" at bounding box center [408, 168] width 7 height 7
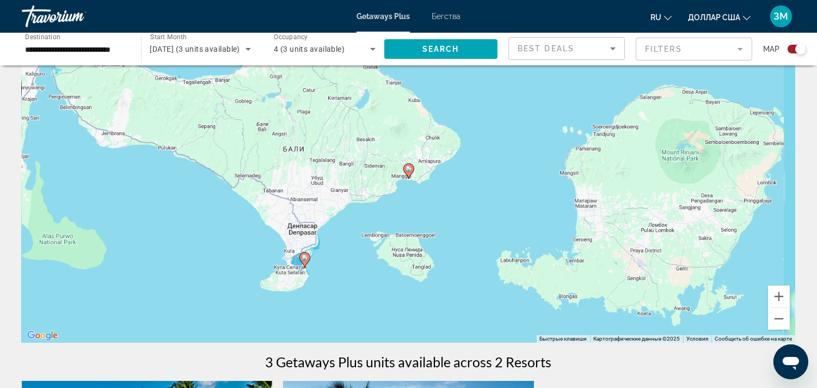
click at [410, 170] on image "Основное содержание" at bounding box center [408, 168] width 7 height 7
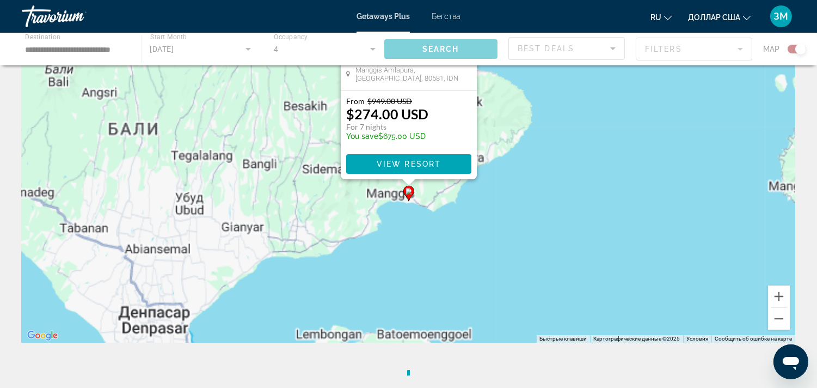
scroll to position [0, 0]
